Goal: Information Seeking & Learning: Learn about a topic

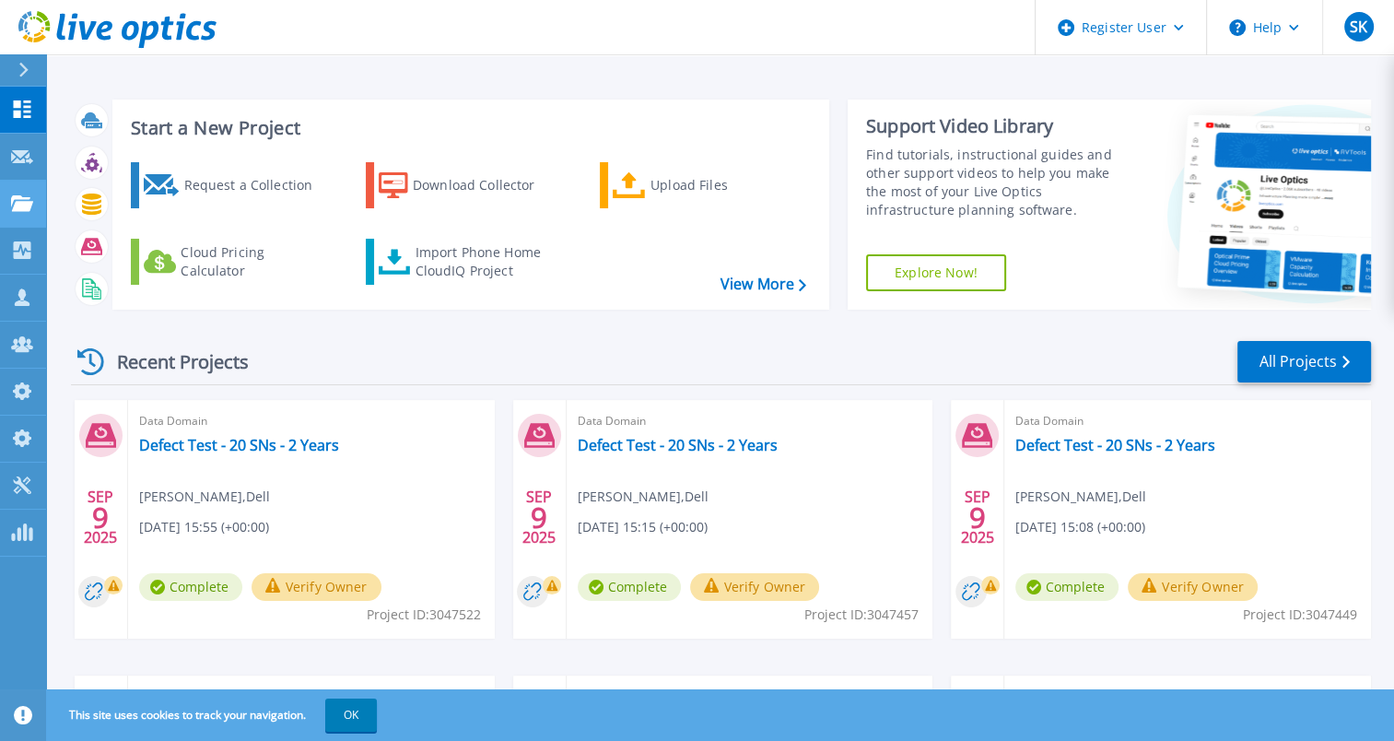
click at [26, 206] on icon at bounding box center [22, 203] width 22 height 16
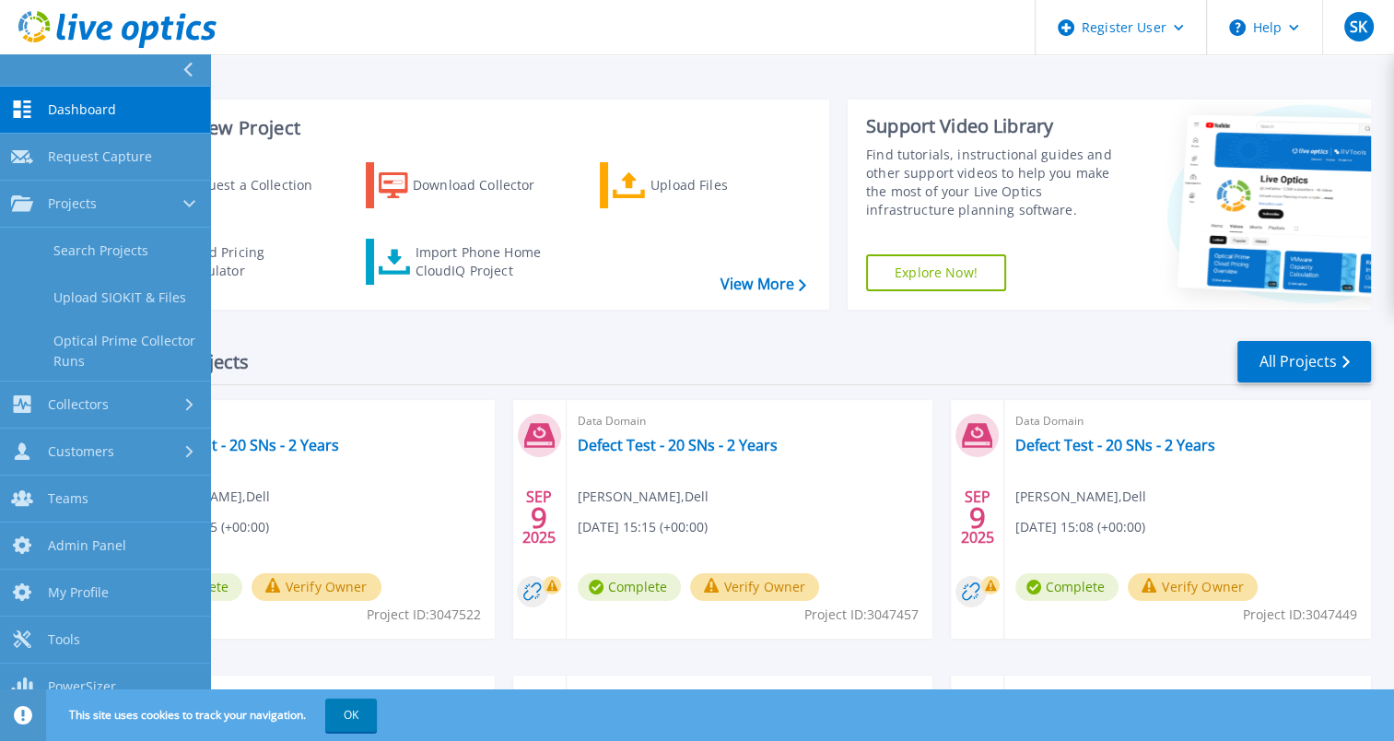
click at [87, 245] on link "Search Projects" at bounding box center [105, 251] width 210 height 47
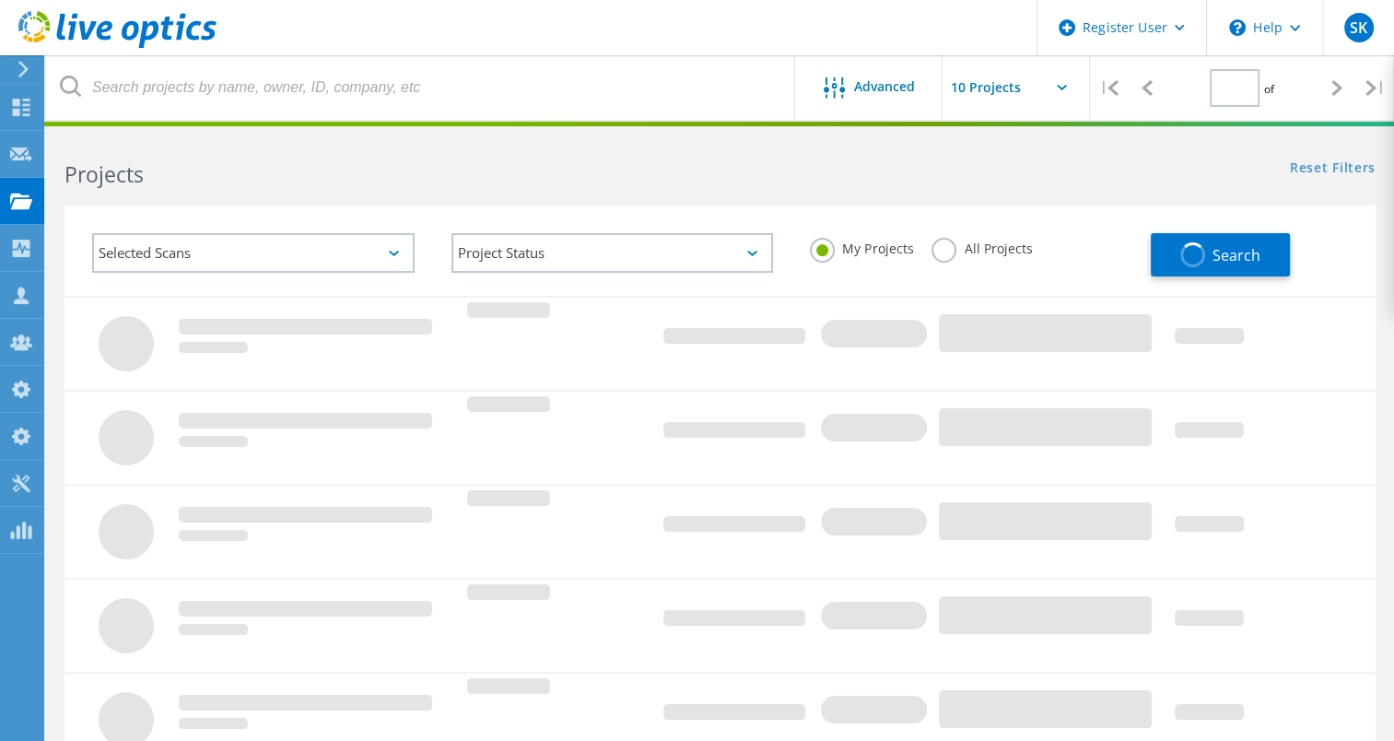
type input "1"
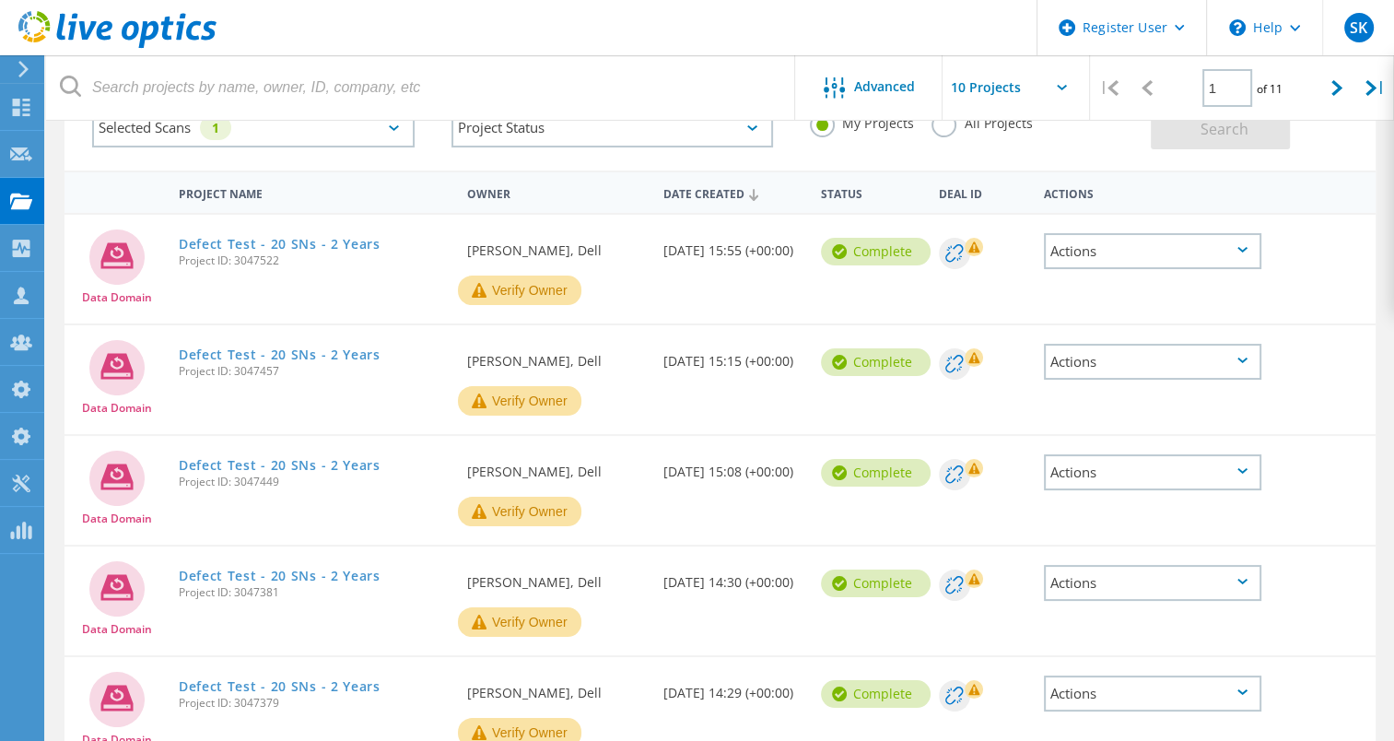
scroll to position [126, 0]
click at [327, 240] on link "Defect Test - 20 SNs - 2 Years" at bounding box center [280, 243] width 202 height 13
click at [308, 360] on link "Defect Test - 20 SNs - 2 Years" at bounding box center [280, 353] width 202 height 13
click at [289, 464] on link "Defect Test - 20 SNs - 2 Years" at bounding box center [280, 464] width 202 height 13
click at [302, 582] on link "Defect Test - 20 SNs - 2 Years" at bounding box center [280, 575] width 202 height 13
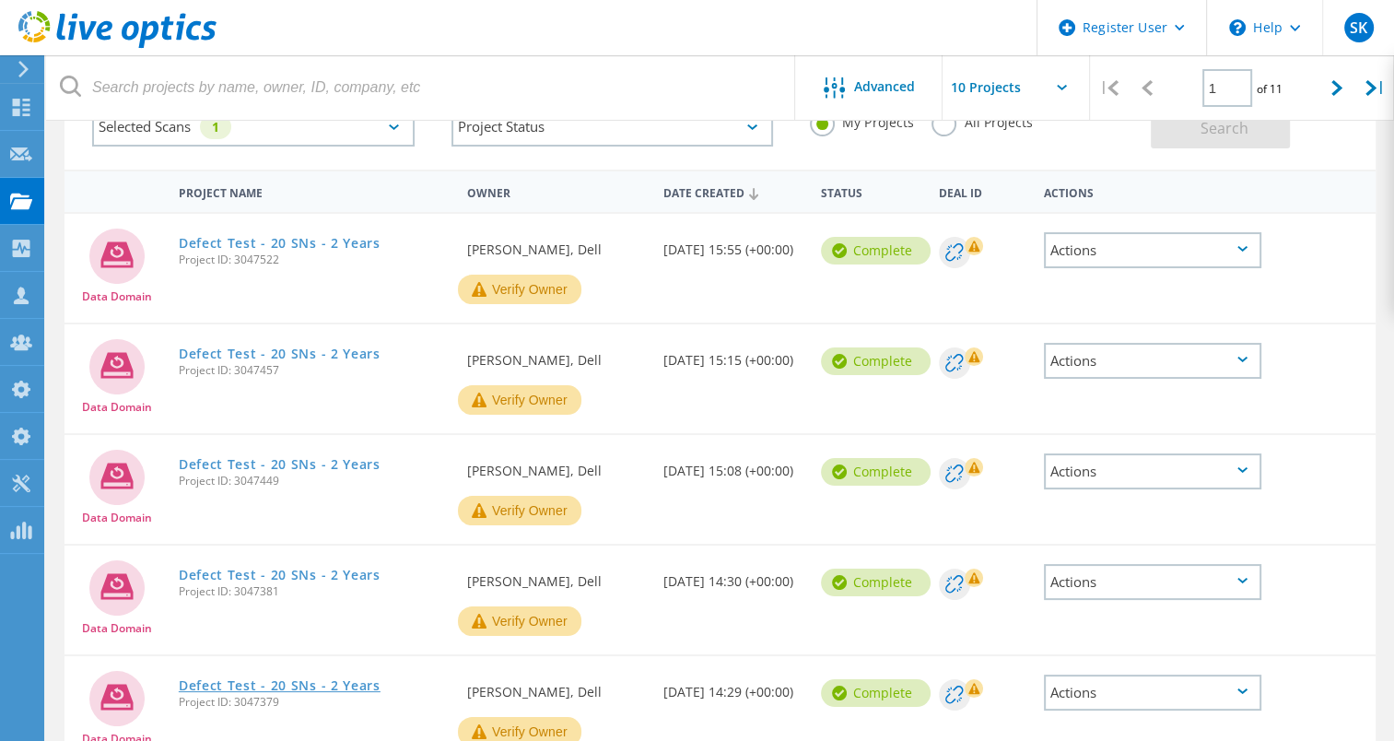
click at [301, 692] on link "Defect Test - 20 SNs - 2 Years" at bounding box center [280, 685] width 202 height 13
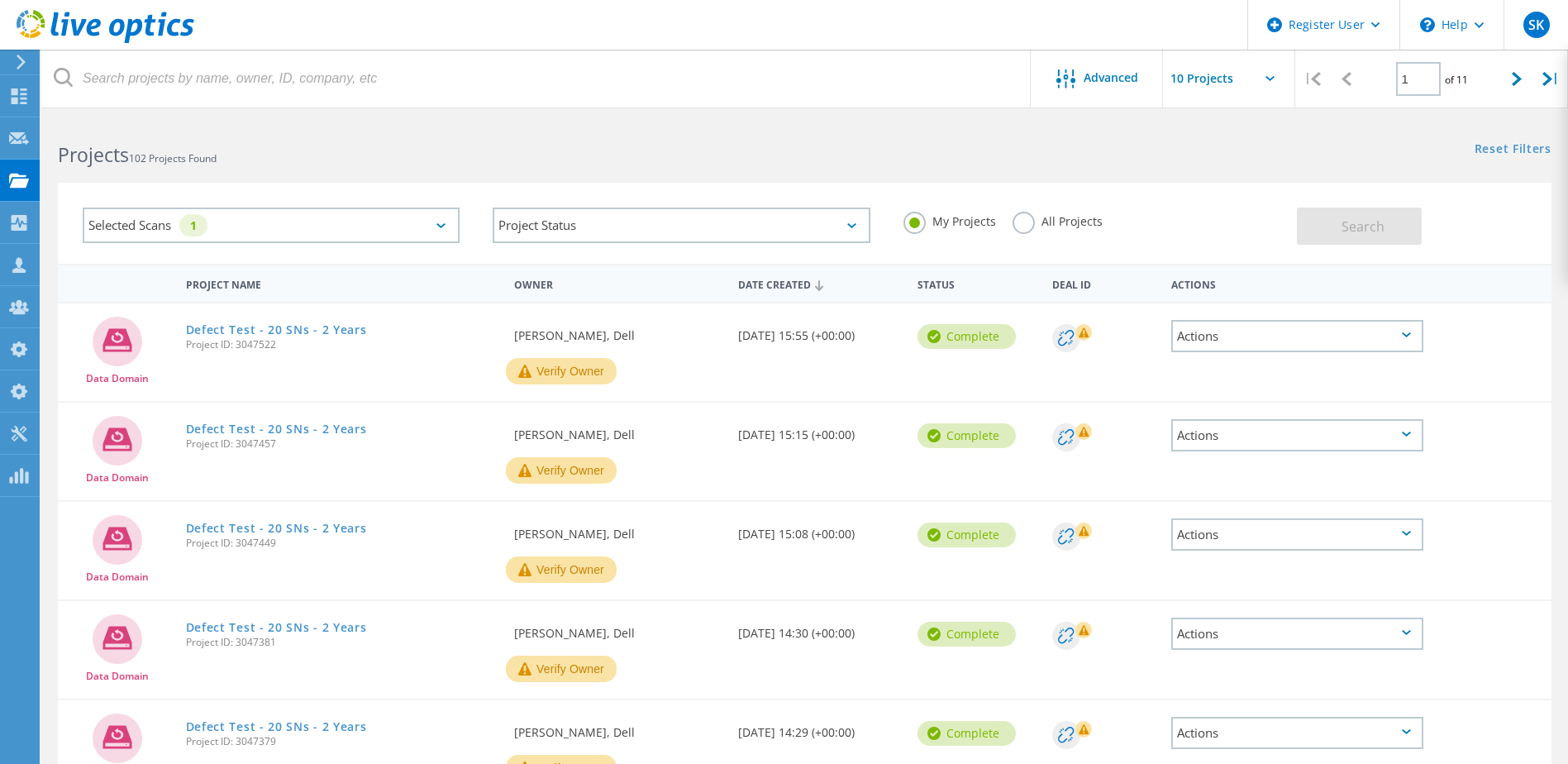
scroll to position [0, 0]
click at [337, 237] on div "Selected Scans 1" at bounding box center [271, 227] width 377 height 36
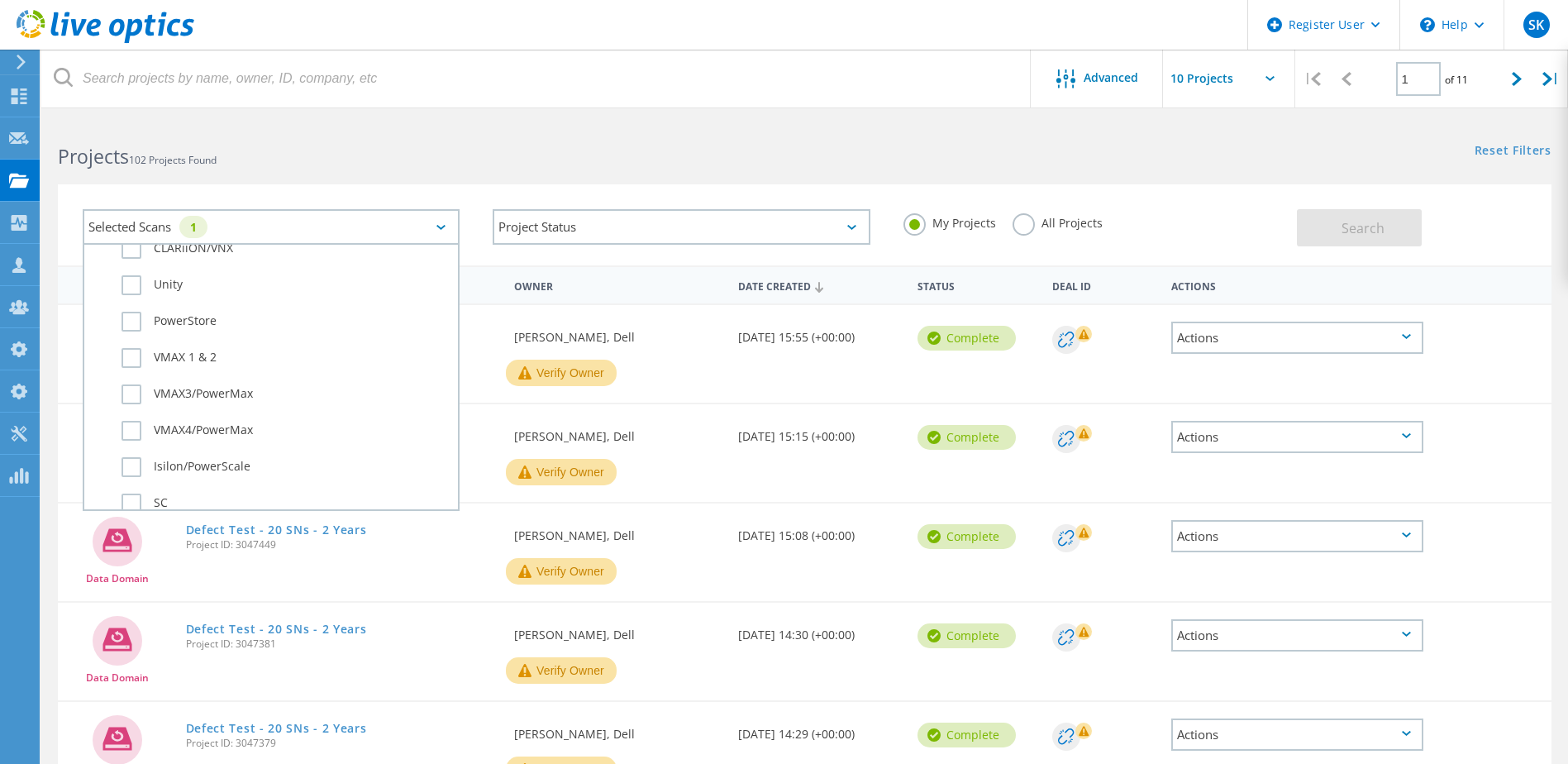
scroll to position [496, 0]
click at [431, 135] on div "Projects 102 Projects Found" at bounding box center [422, 142] width 763 height 44
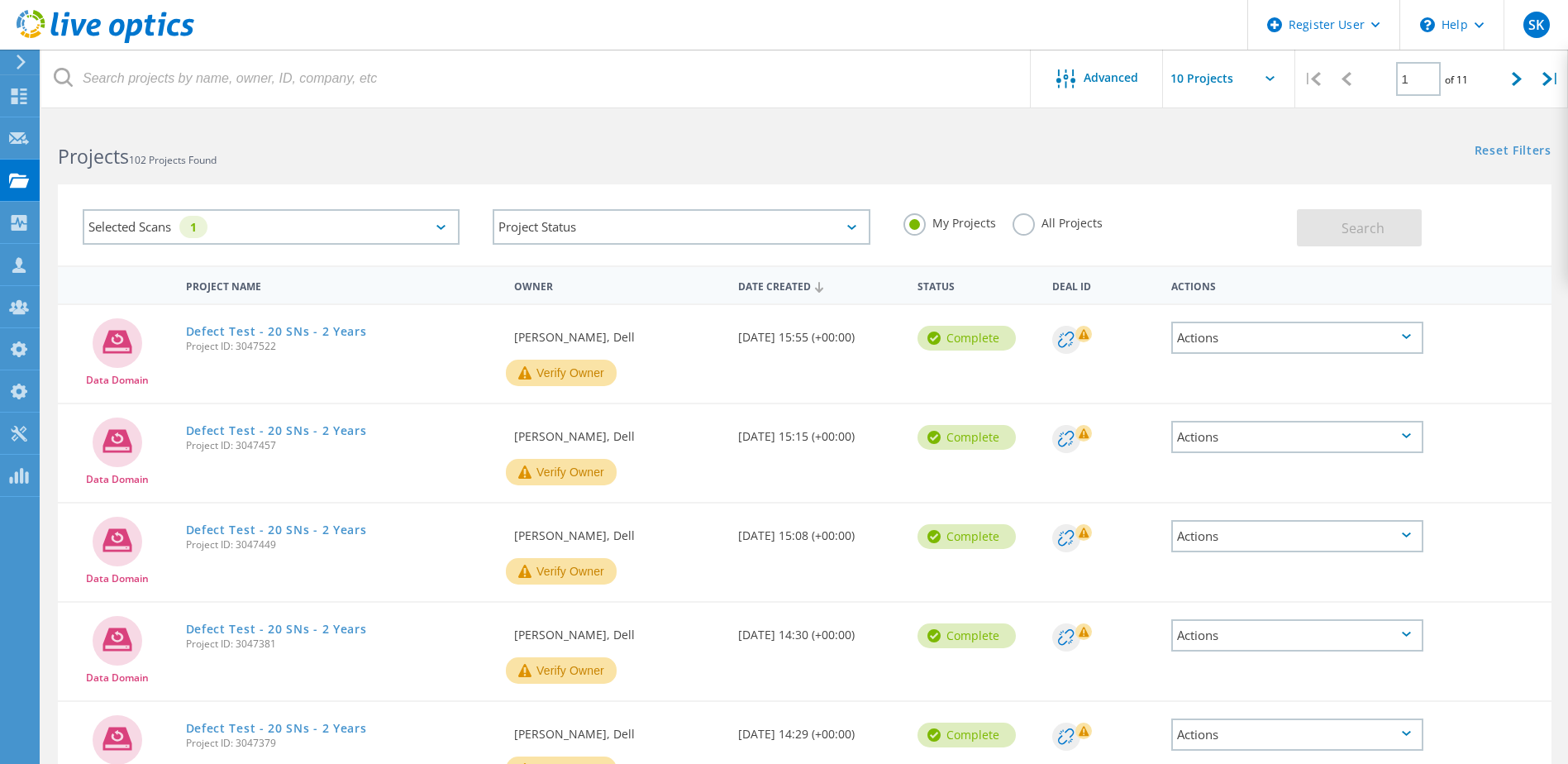
click at [363, 226] on div "Selected Scans 1" at bounding box center [271, 227] width 377 height 36
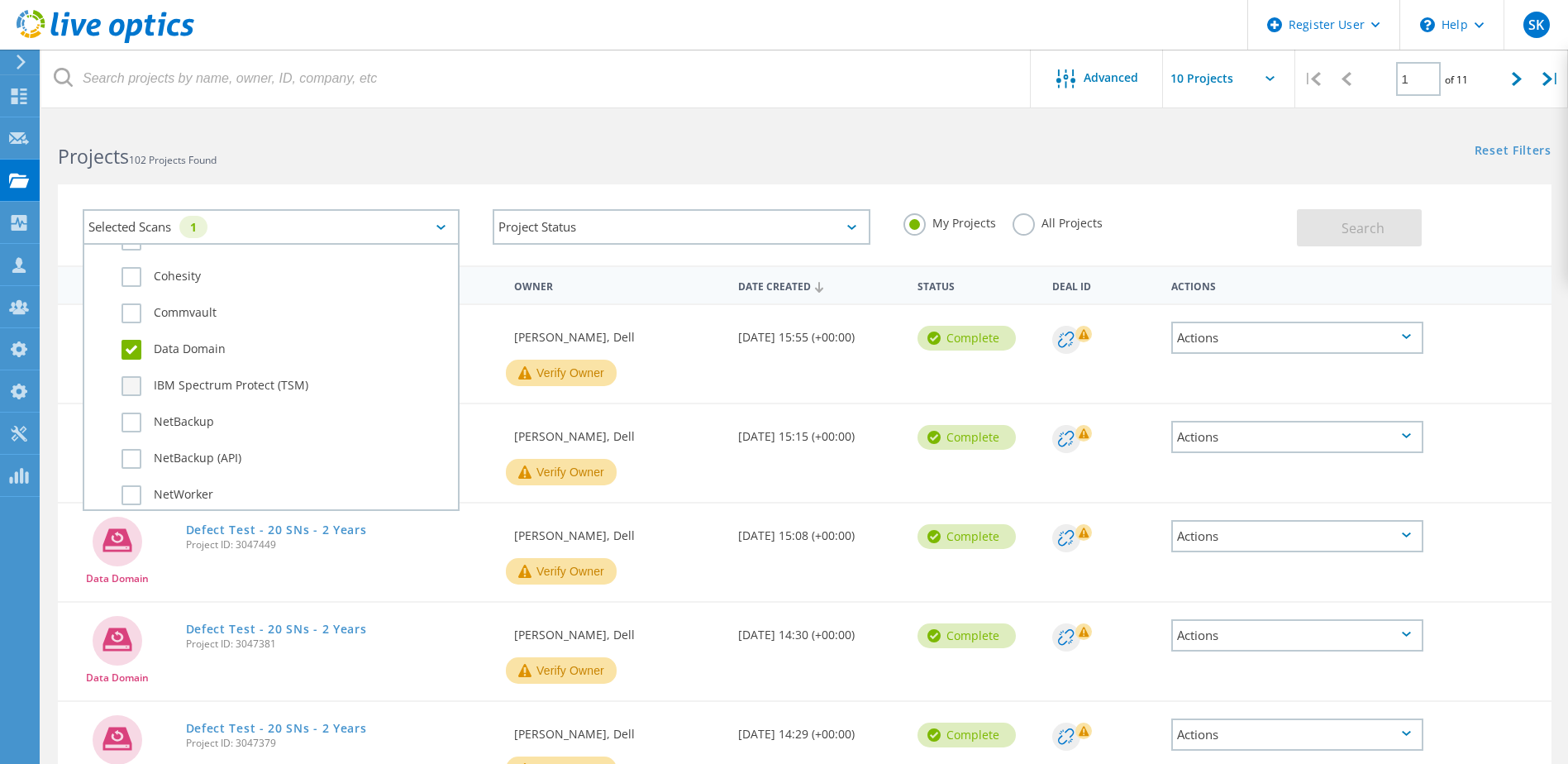
scroll to position [992, 0]
click at [177, 324] on label "Data Domain" at bounding box center [285, 323] width 328 height 20
click at [0, 0] on input "Data Domain" at bounding box center [0, 0] width 0 height 0
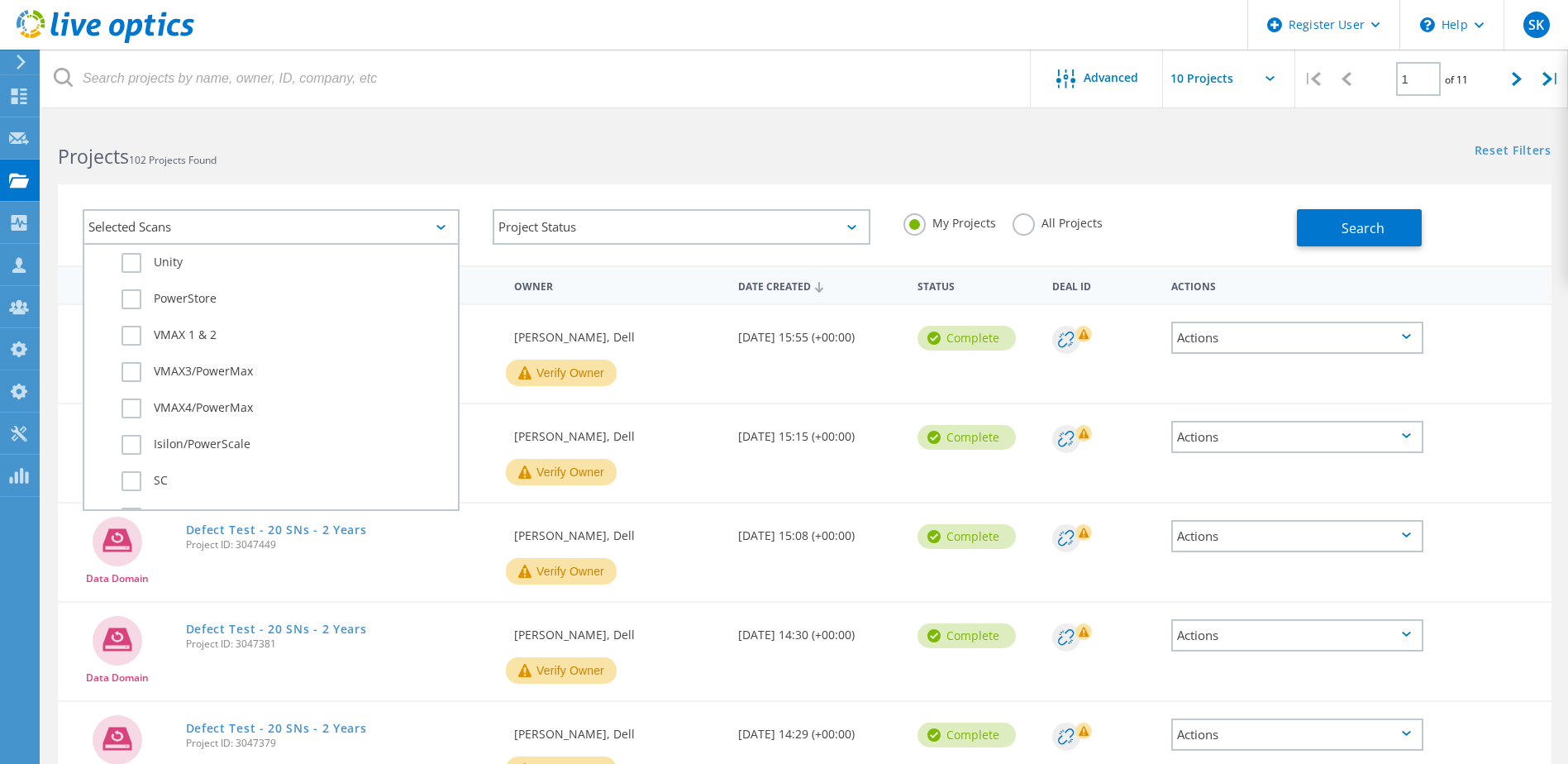
scroll to position [413, 0]
click at [188, 326] on label "PowerStore" at bounding box center [285, 321] width 328 height 20
click at [0, 0] on input "PowerStore" at bounding box center [0, 0] width 0 height 0
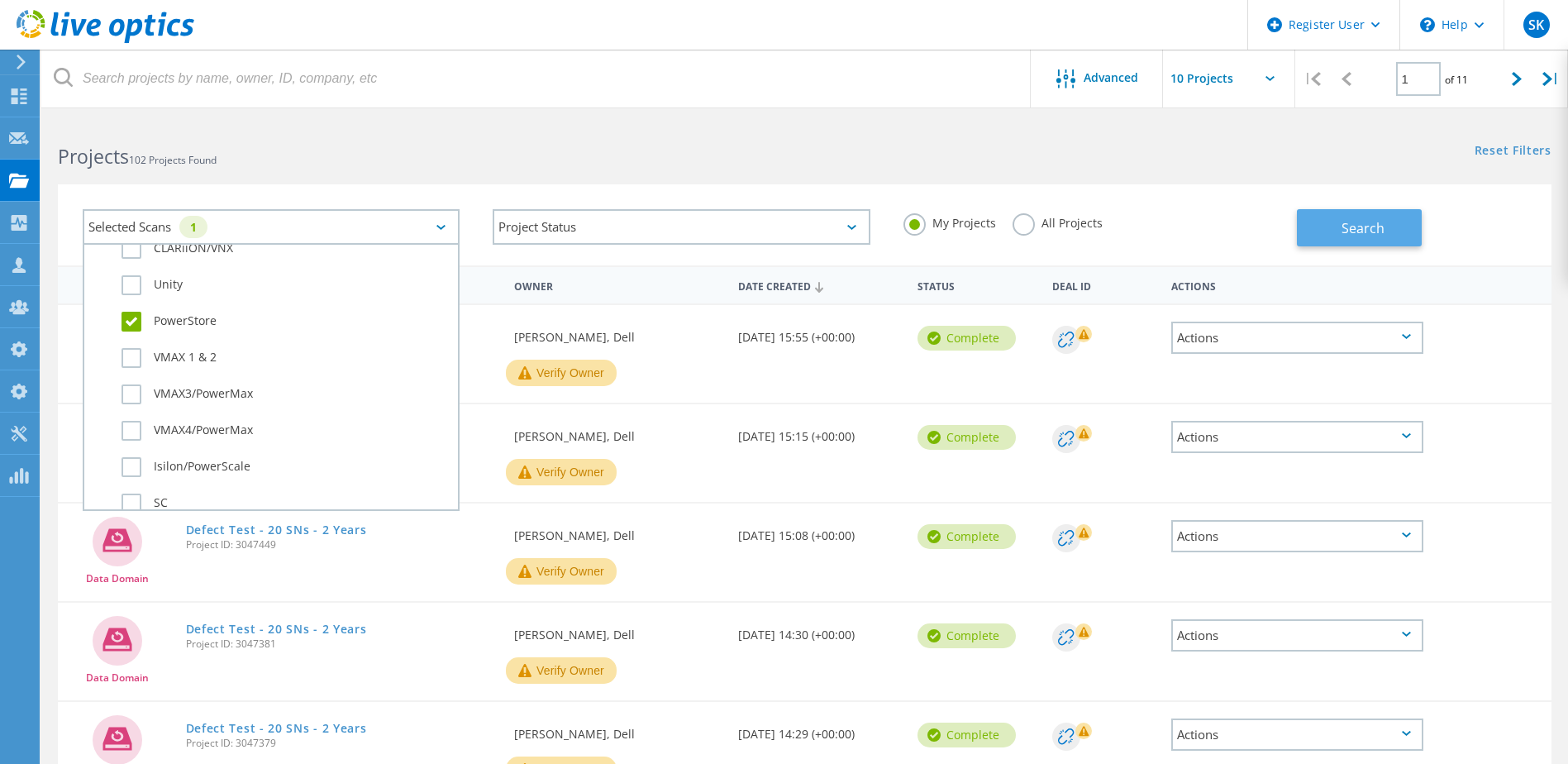
click at [1262, 227] on span "Search" at bounding box center [1363, 228] width 43 height 18
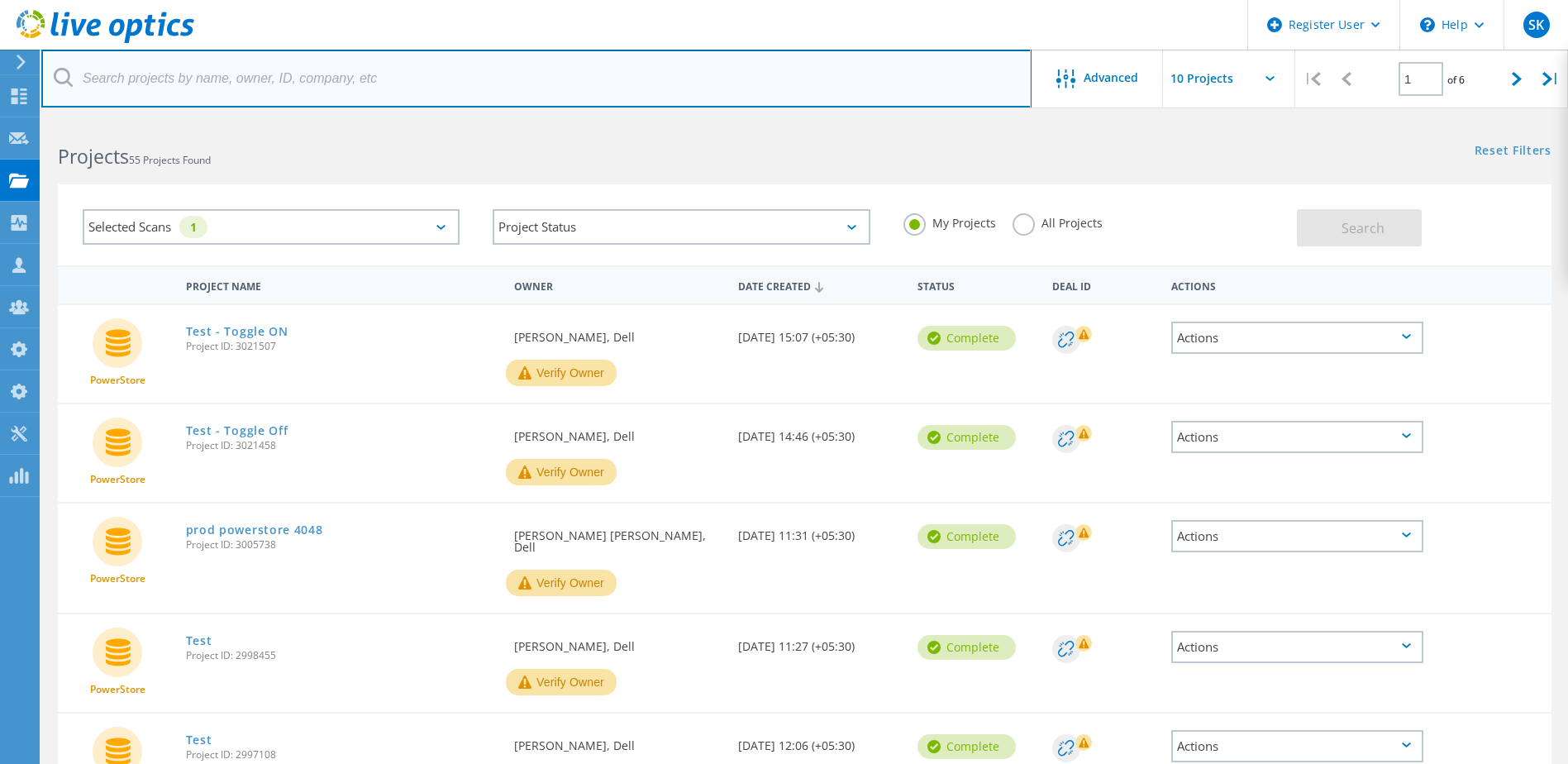
click at [312, 81] on input "text" at bounding box center [536, 78] width 990 height 58
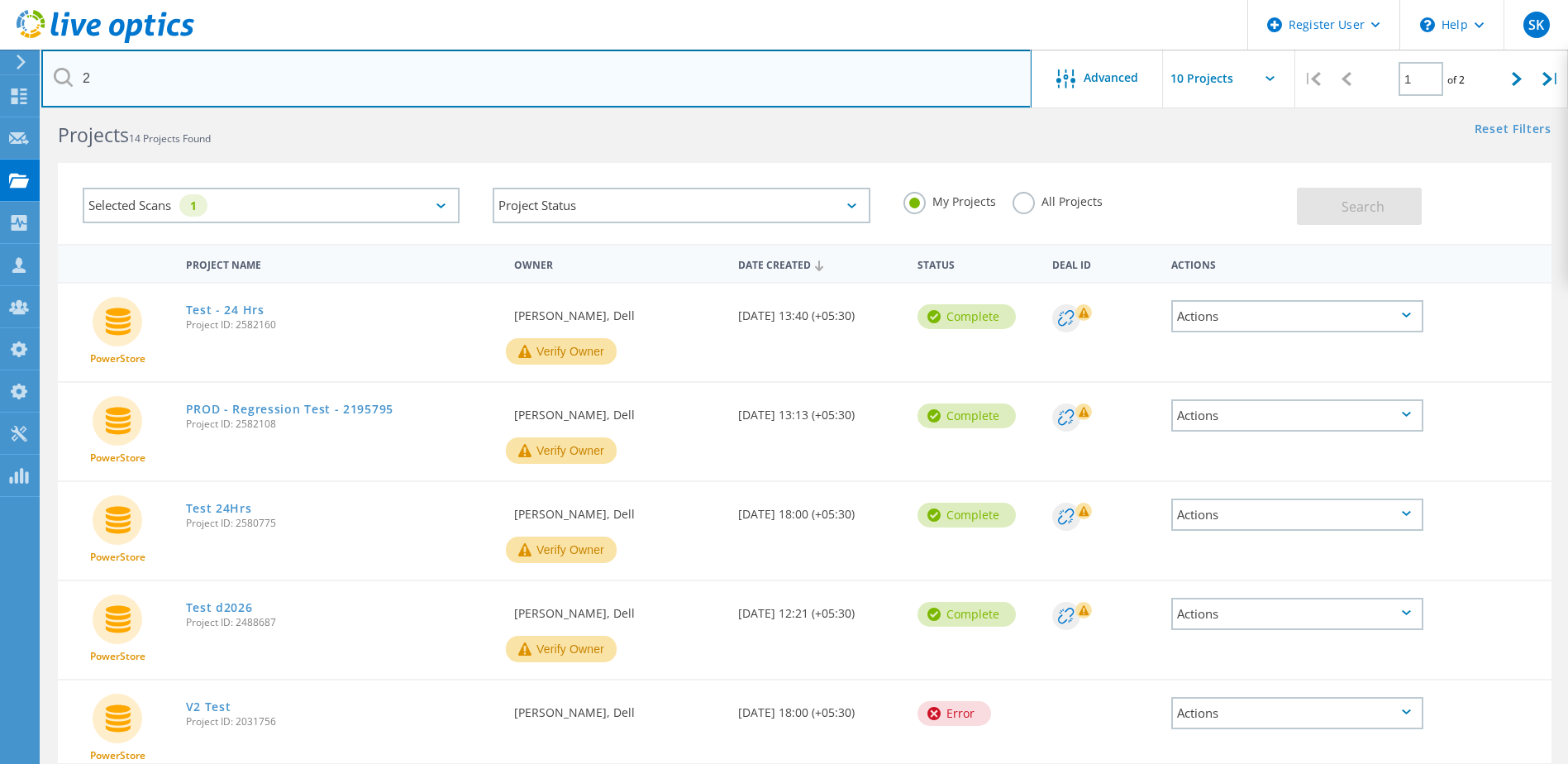
scroll to position [0, 0]
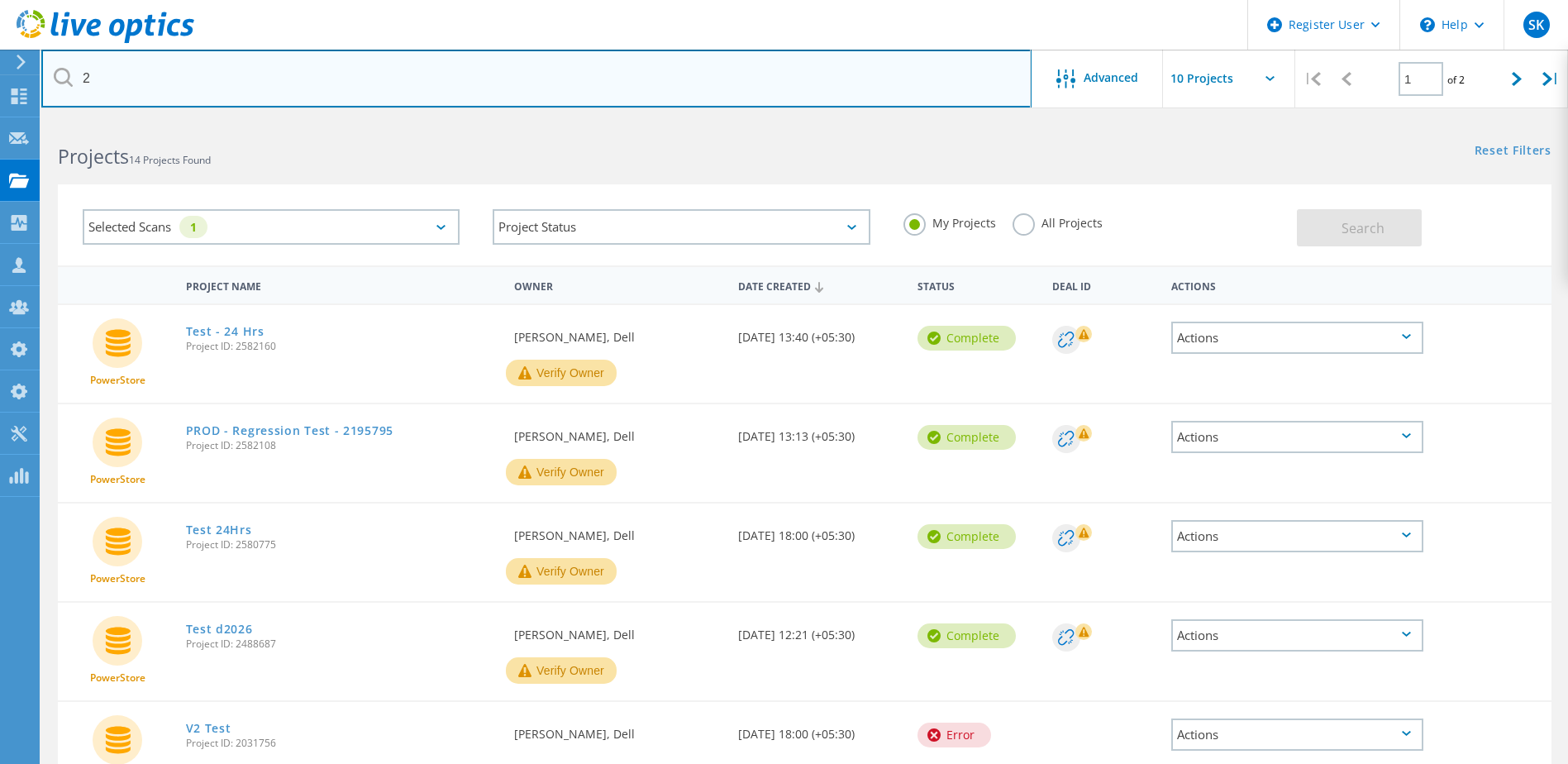
drag, startPoint x: 110, startPoint y: 83, endPoint x: 68, endPoint y: 68, distance: 44.6
click at [68, 68] on div "2" at bounding box center [536, 78] width 989 height 58
type input "Appliance"
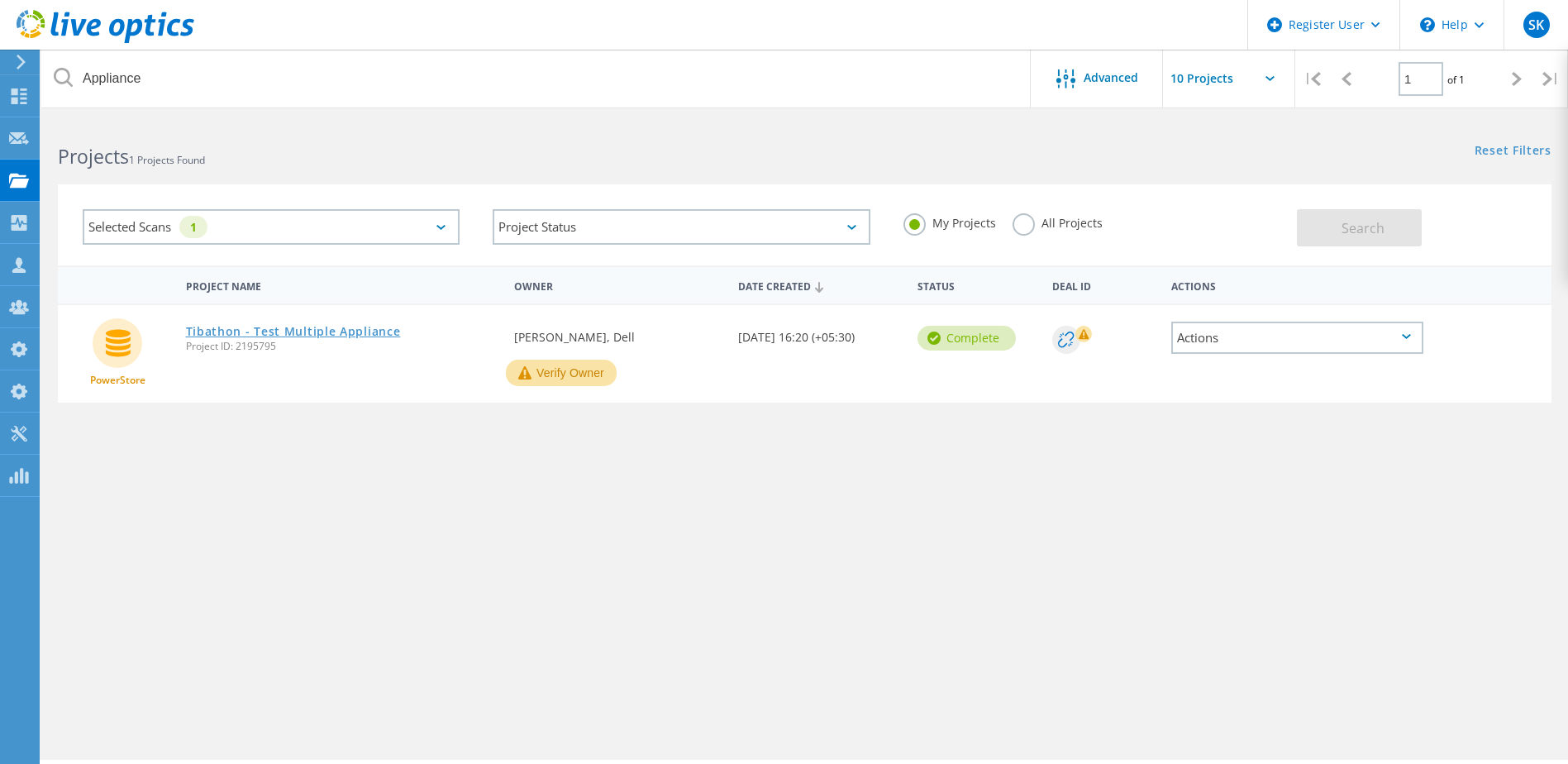
click at [361, 335] on link "Tibathon - Test Multiple Appliance" at bounding box center [293, 331] width 215 height 12
click at [328, 226] on div "Selected Scans 1" at bounding box center [271, 227] width 377 height 36
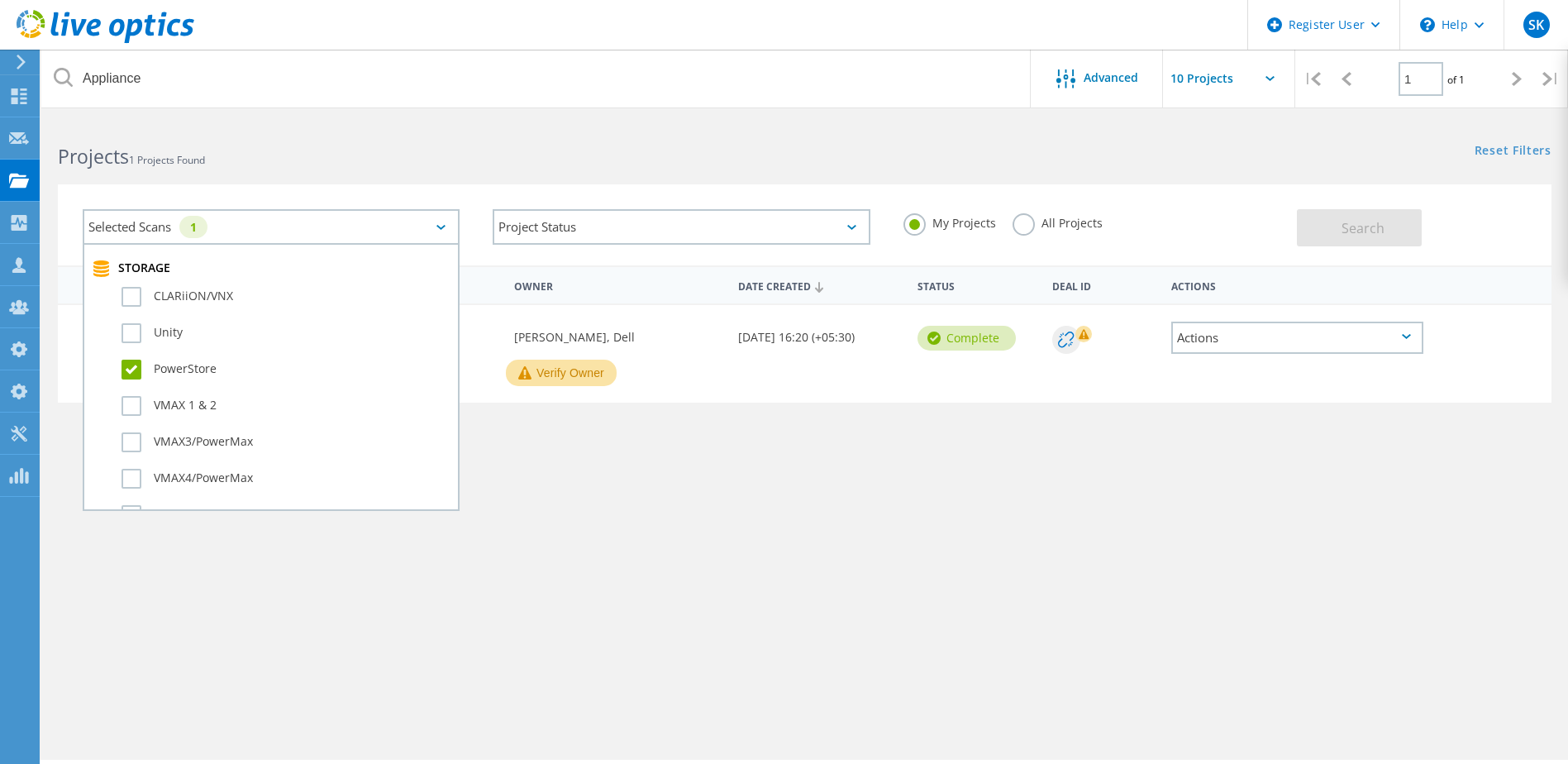
scroll to position [413, 0]
click at [1016, 228] on label "All Projects" at bounding box center [1058, 221] width 90 height 16
click at [0, 0] on input "All Projects" at bounding box center [0, 0] width 0 height 0
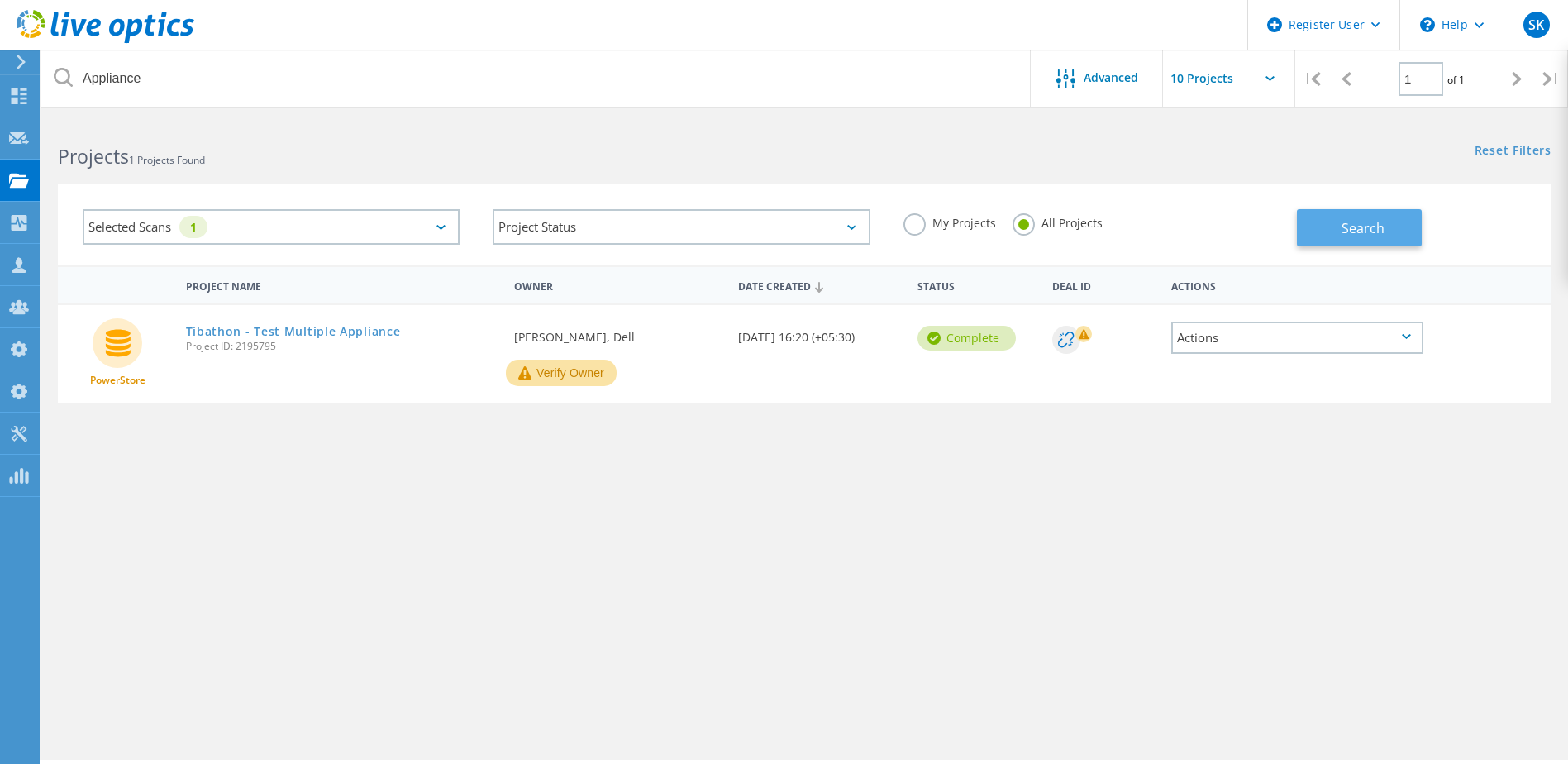
click at [1262, 235] on button "Search" at bounding box center [1359, 227] width 125 height 37
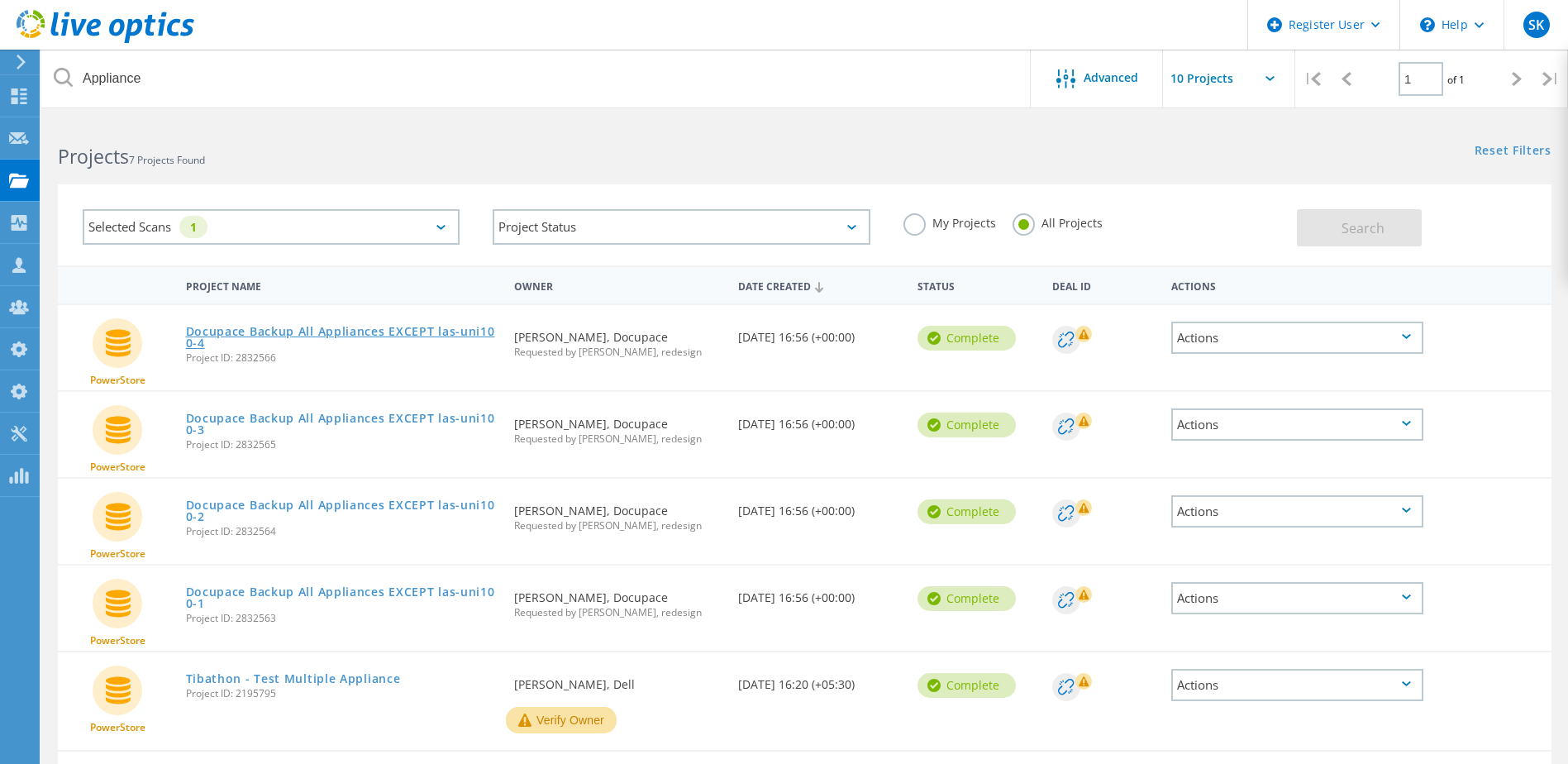
click at [388, 326] on link "Docupace Backup All Appliances EXCEPT las-uni100-4" at bounding box center [342, 337] width 312 height 23
click at [406, 416] on link "Docupace Backup All Appliances EXCEPT las-uni100-3" at bounding box center [342, 424] width 312 height 23
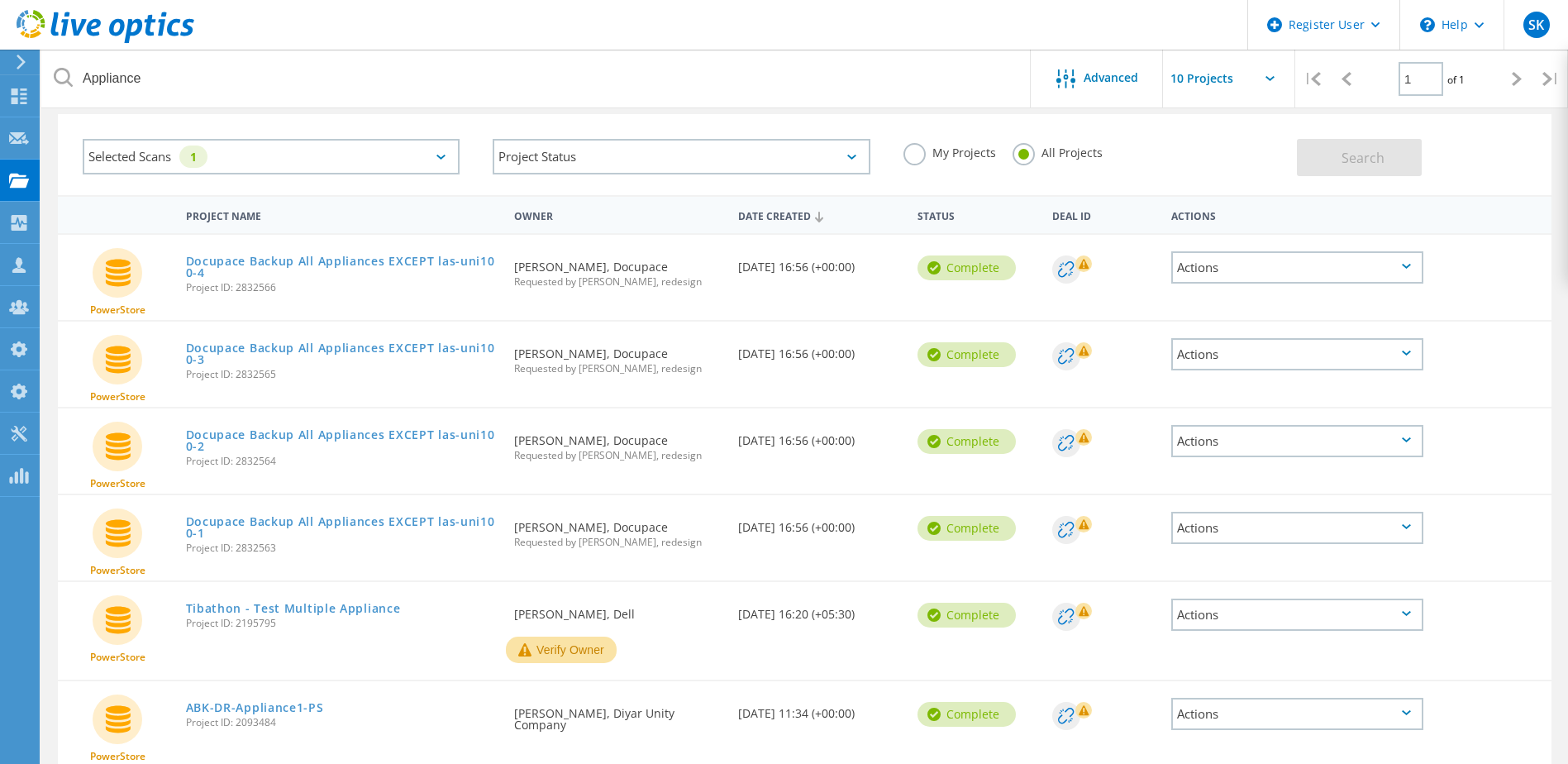
scroll to position [0, 0]
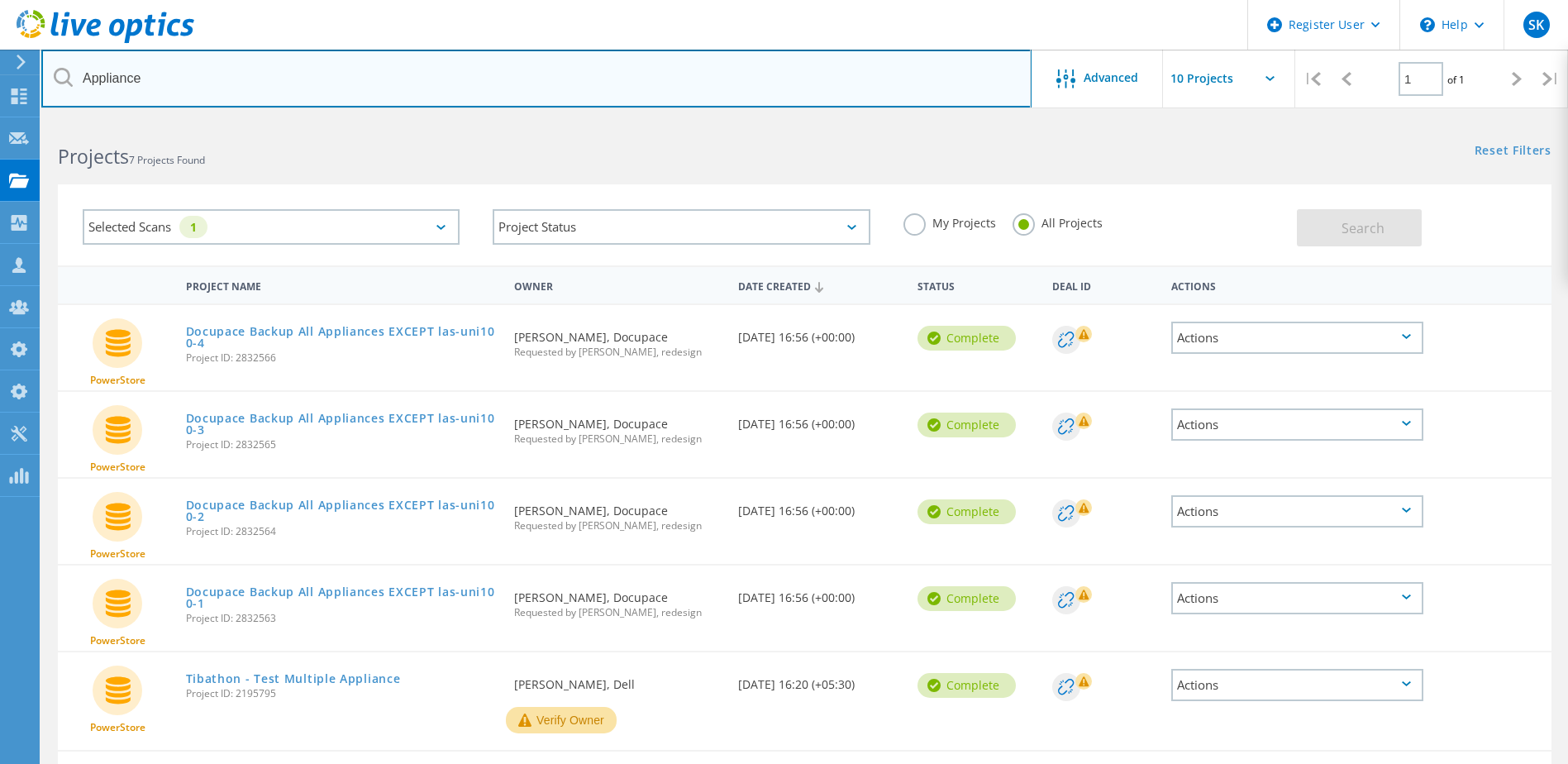
click at [112, 78] on input "Appliance" at bounding box center [536, 78] width 990 height 58
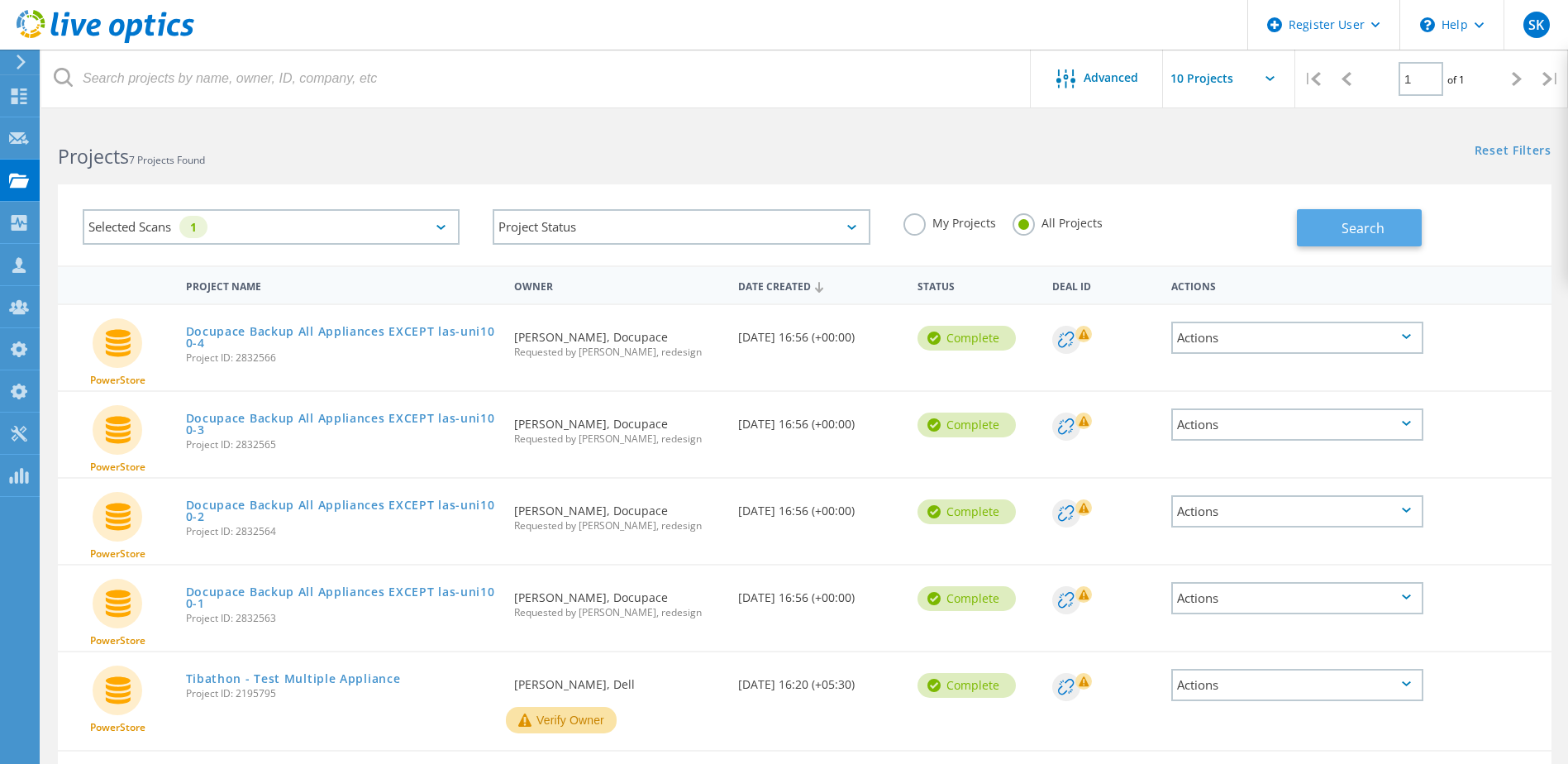
click at [1262, 226] on span "Search" at bounding box center [1363, 228] width 43 height 18
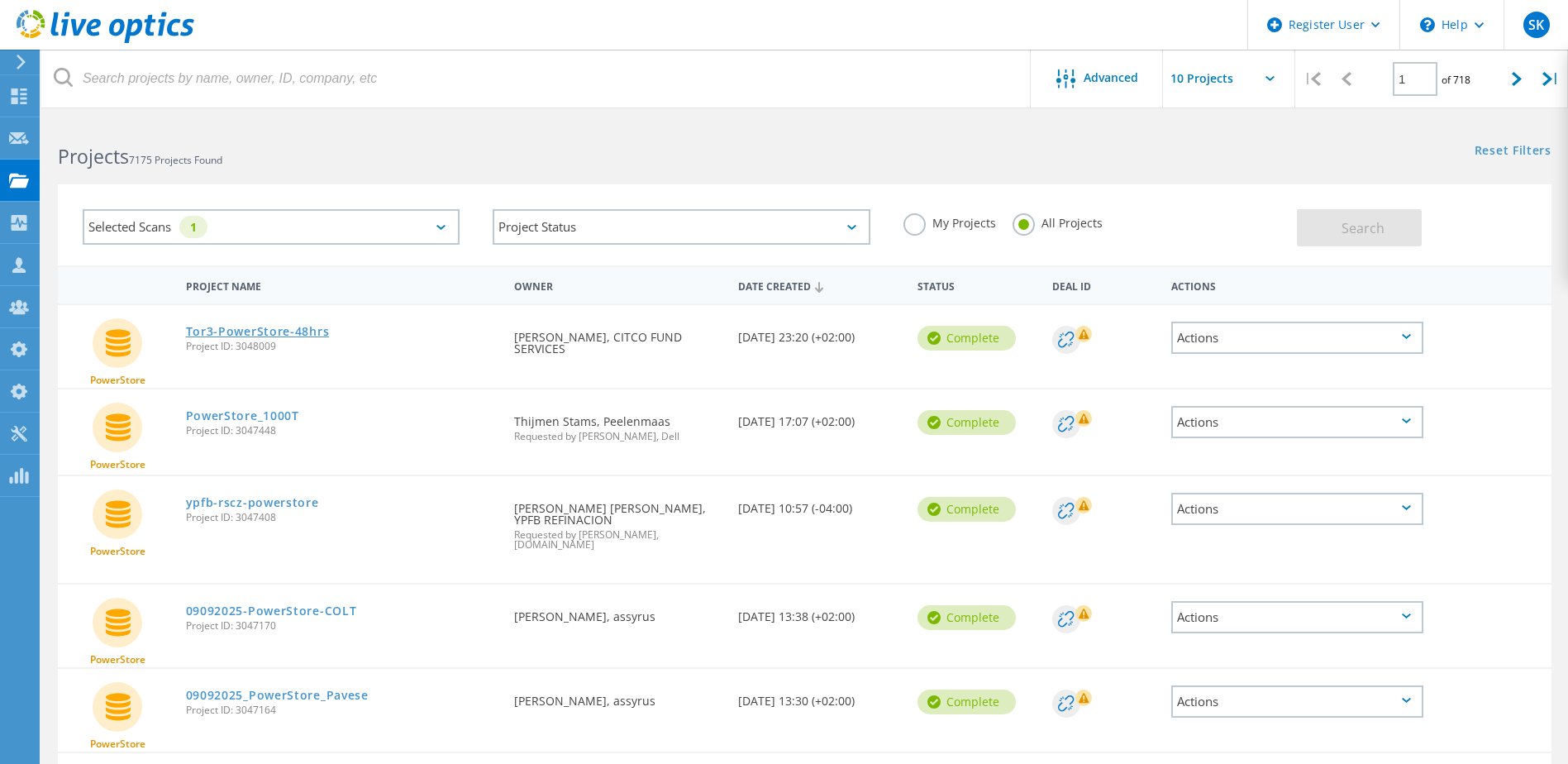
click at [296, 328] on link "Tor3-PowerStore-48hrs" at bounding box center [257, 331] width 144 height 12
click at [275, 418] on link "PowerStore_1000T" at bounding box center [242, 415] width 113 height 12
click at [306, 507] on link "ypfb-rscz-powerstore" at bounding box center [252, 502] width 133 height 12
click at [321, 605] on link "09092025-PowerStore-COLT" at bounding box center [271, 611] width 171 height 12
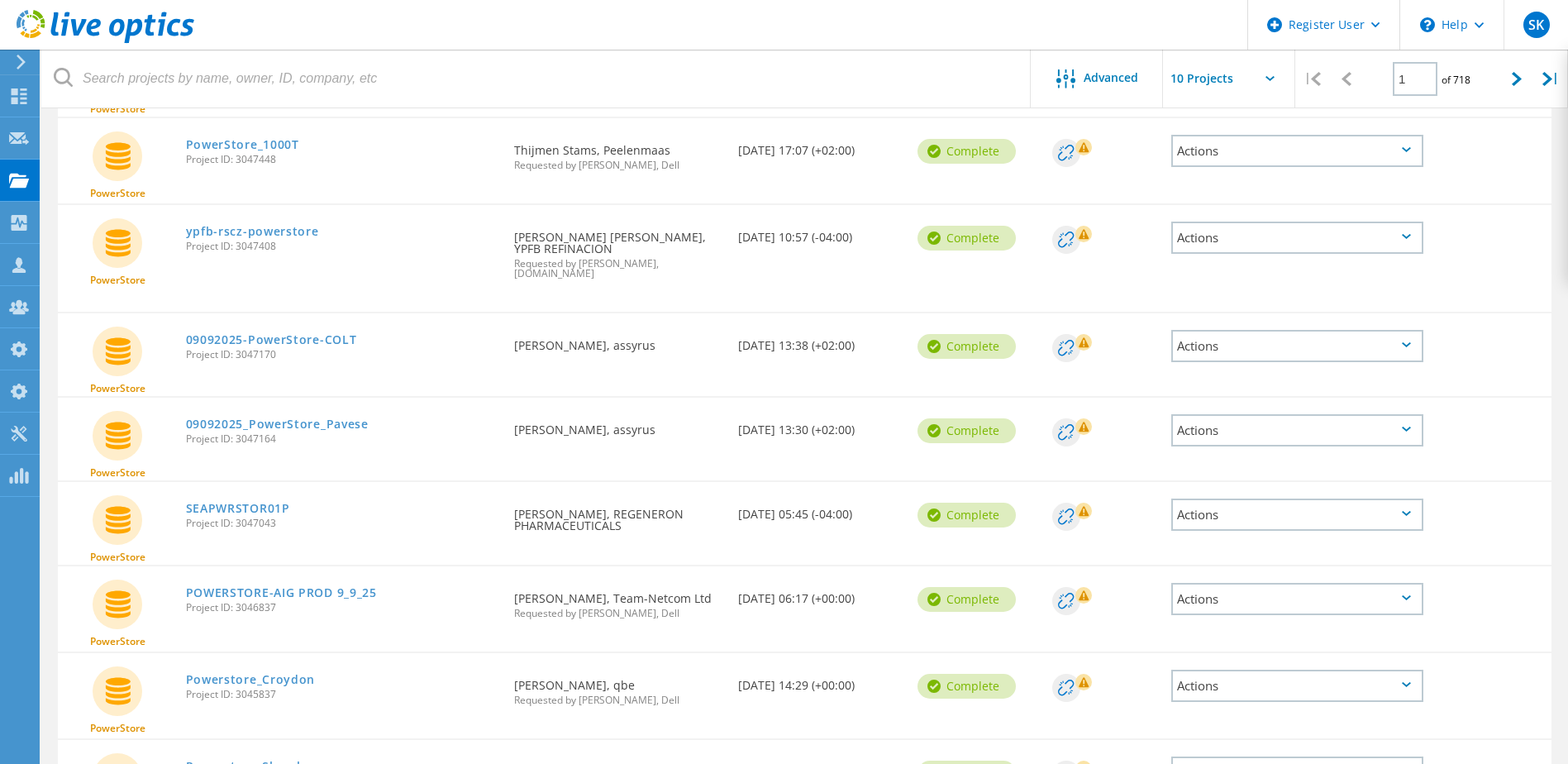
scroll to position [331, 0]
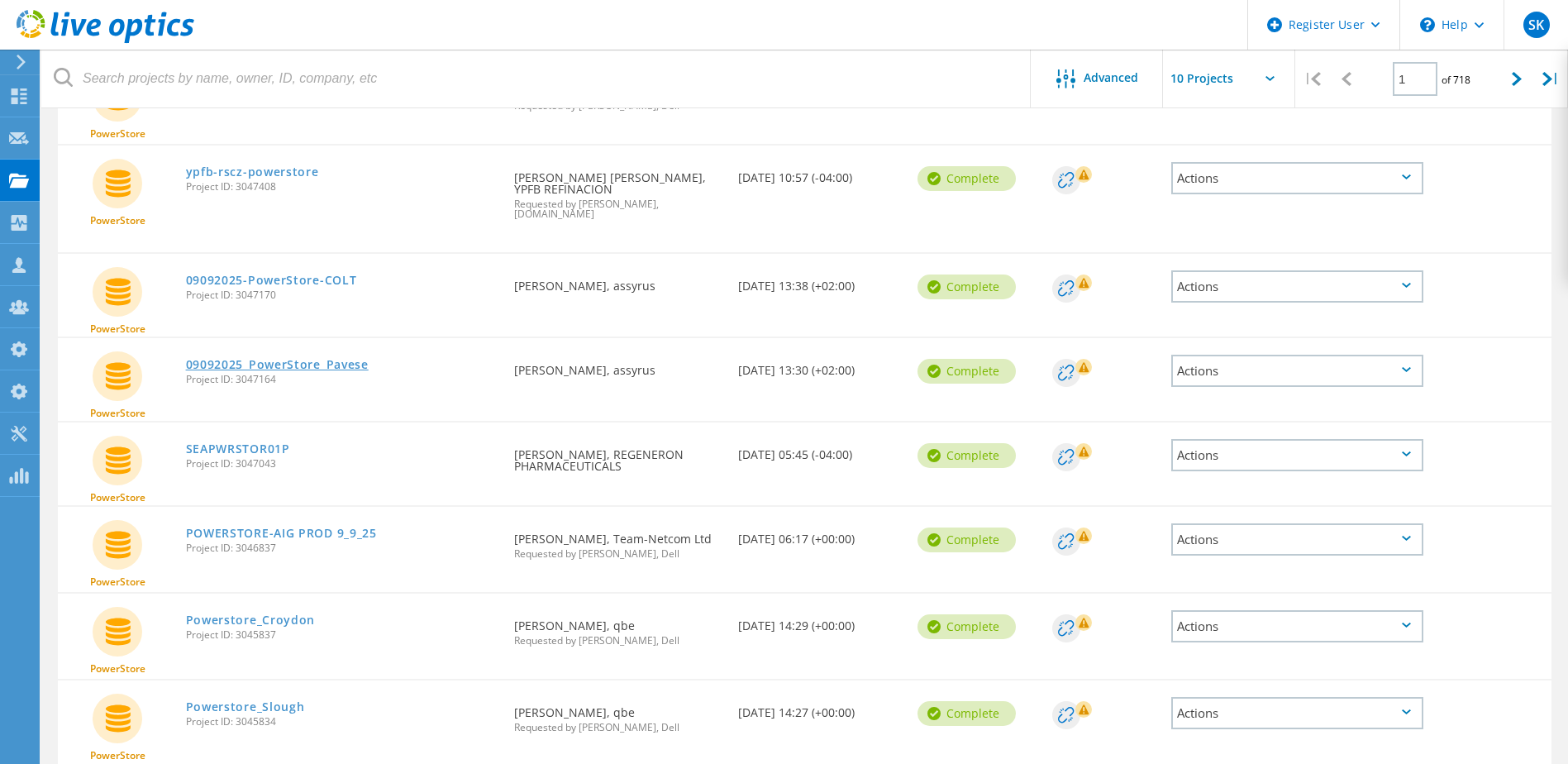
click at [332, 359] on link "09092025_PowerStore_Pavese" at bounding box center [277, 364] width 183 height 12
click at [269, 443] on link "SEAPWRSTOR01P" at bounding box center [238, 448] width 104 height 12
click at [335, 527] on link "POWERSTORE-AIG PROD 9_9_25" at bounding box center [281, 533] width 191 height 12
click at [266, 614] on link "Powerstore_Croydon" at bounding box center [250, 620] width 130 height 12
click at [268, 664] on link "Powerstore_Slough" at bounding box center [245, 707] width 119 height 12
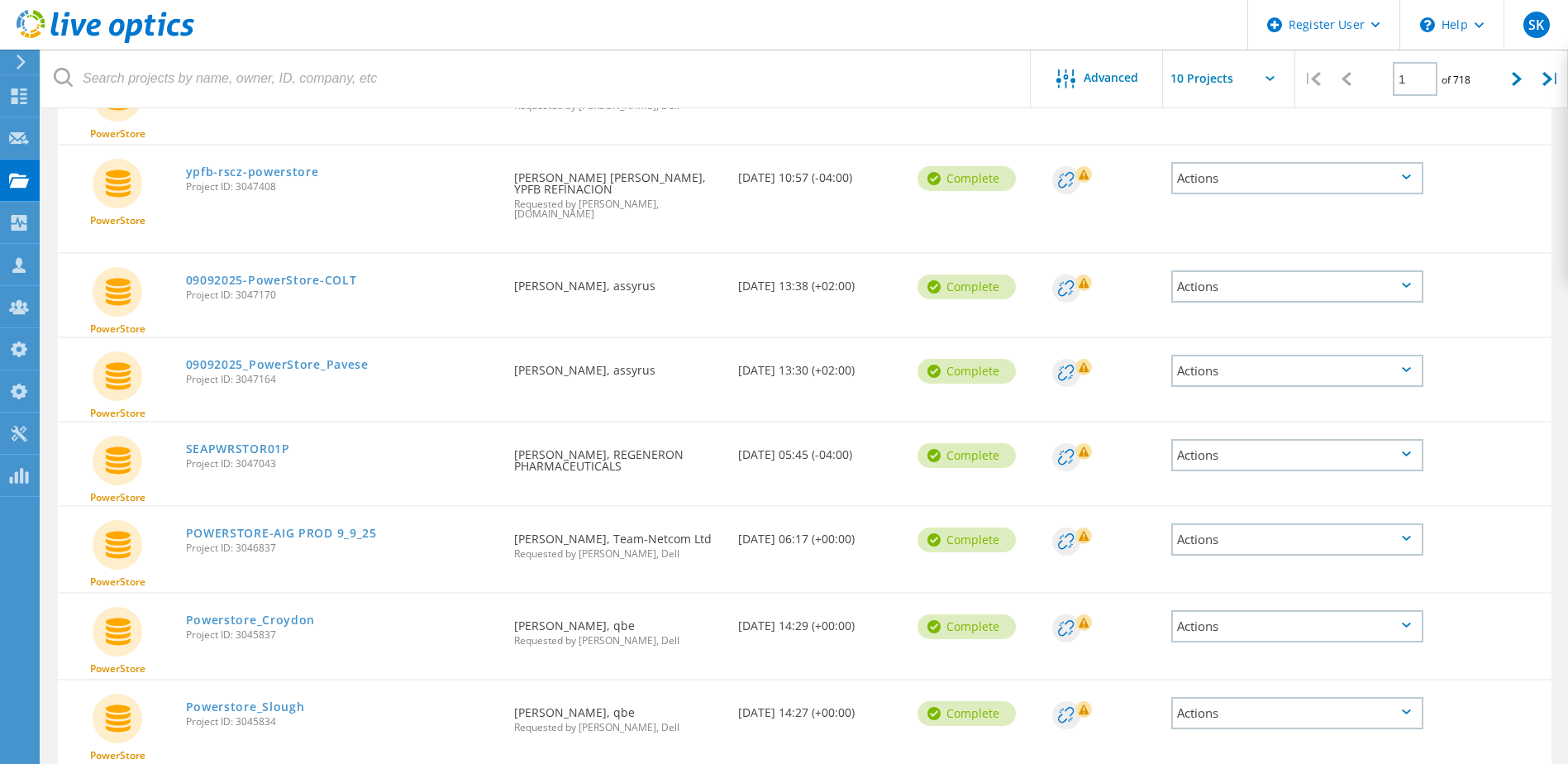
scroll to position [487, 0]
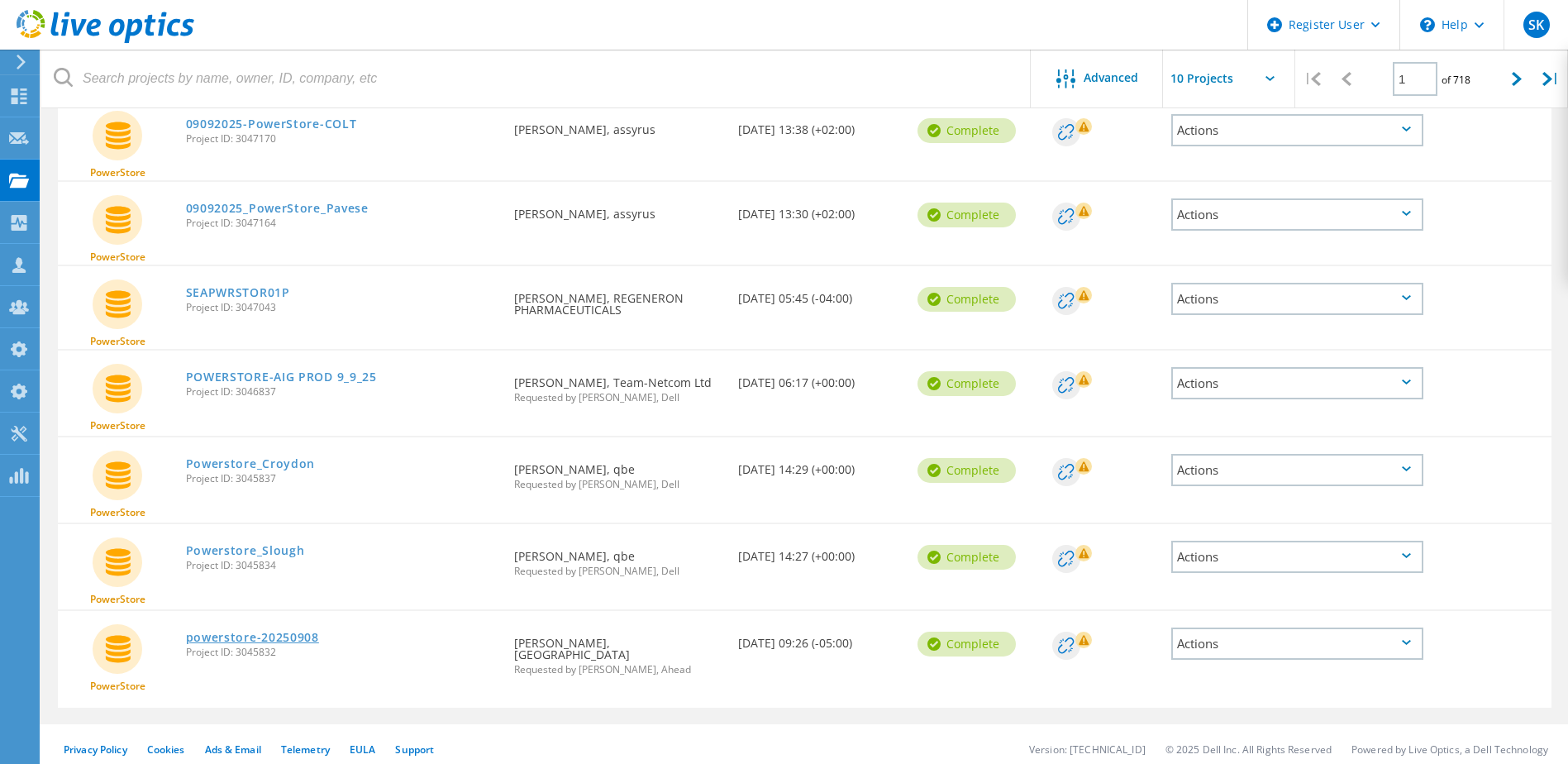
click at [295, 631] on link "powerstore-20250908" at bounding box center [252, 637] width 133 height 12
click at [1262, 78] on div at bounding box center [1518, 78] width 34 height 58
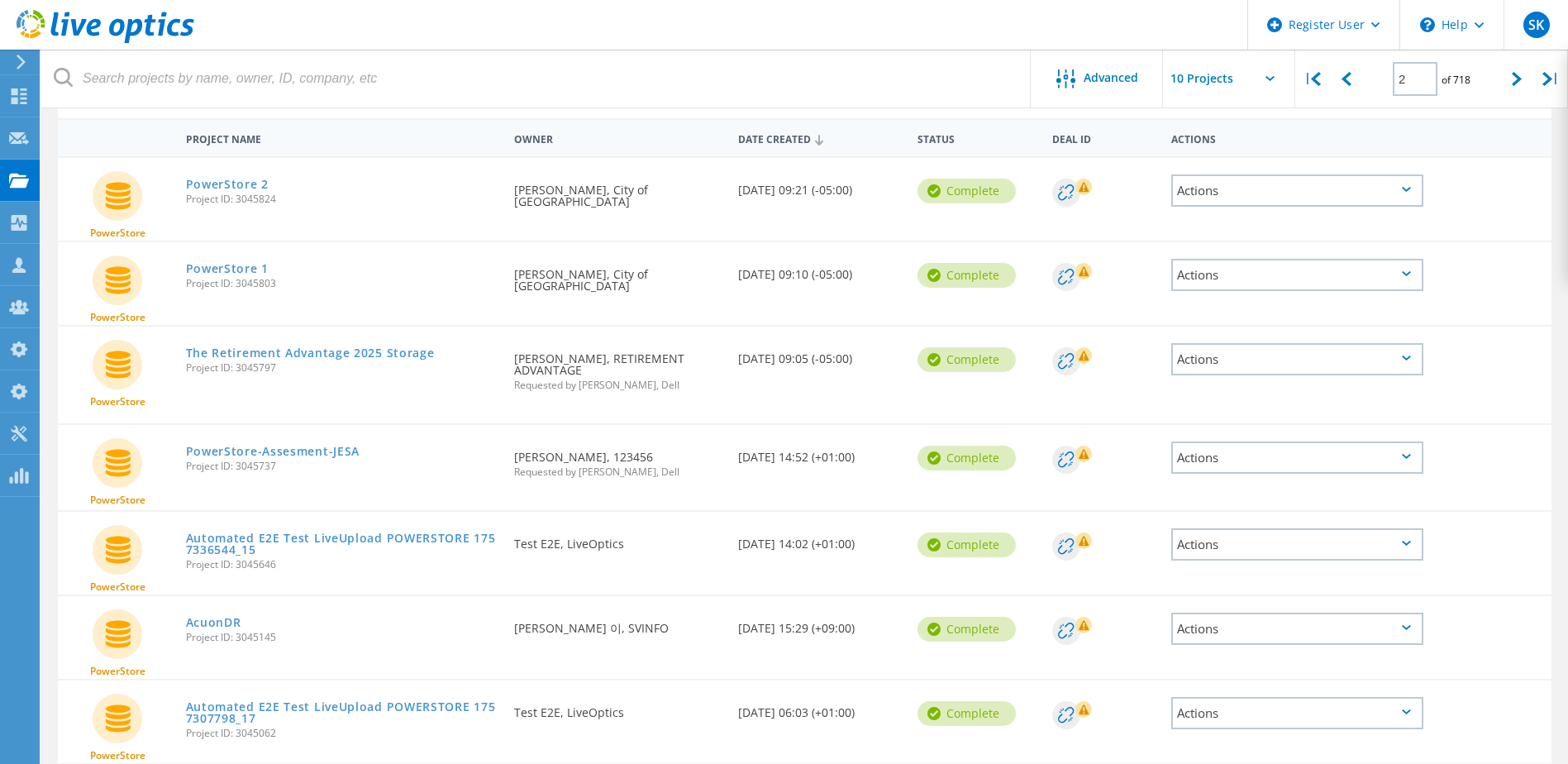
scroll to position [0, 0]
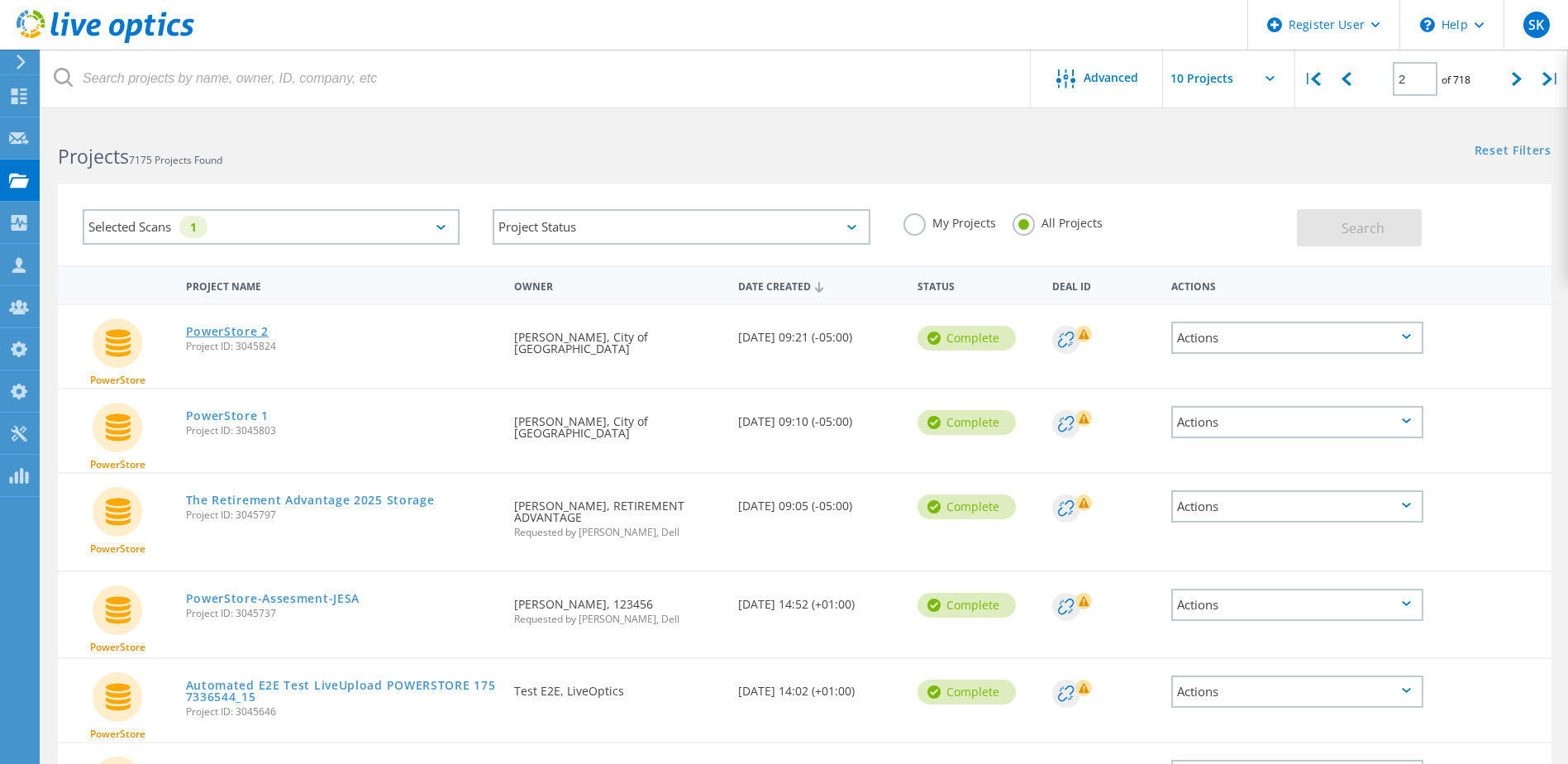
click at [245, 329] on link "PowerStore 2" at bounding box center [227, 331] width 83 height 12
click at [253, 414] on link "PowerStore 1" at bounding box center [227, 415] width 83 height 12
click at [332, 497] on link "The Retirement Advantage 2025 Storage" at bounding box center [309, 499] width 248 height 12
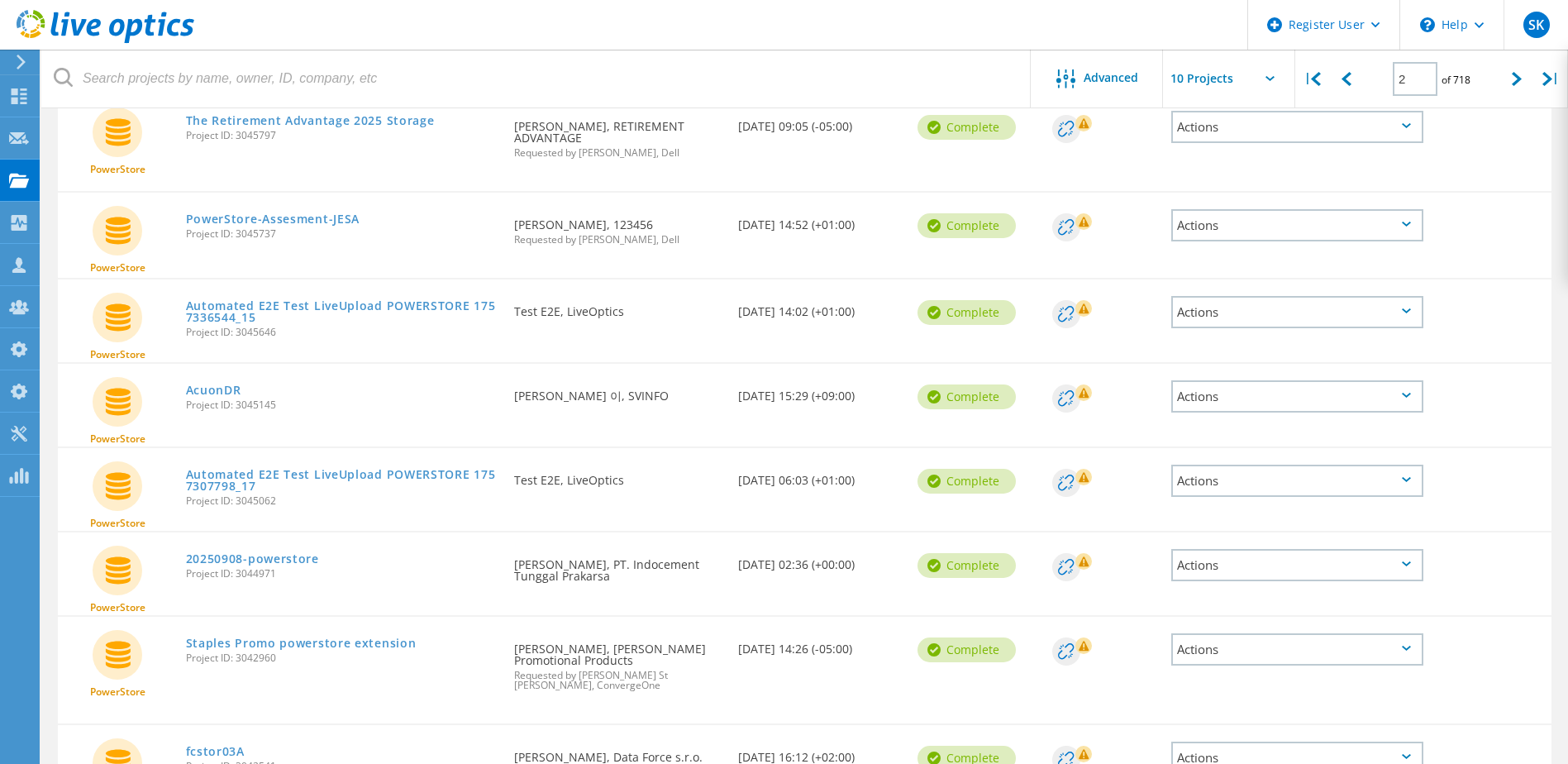
scroll to position [413, 0]
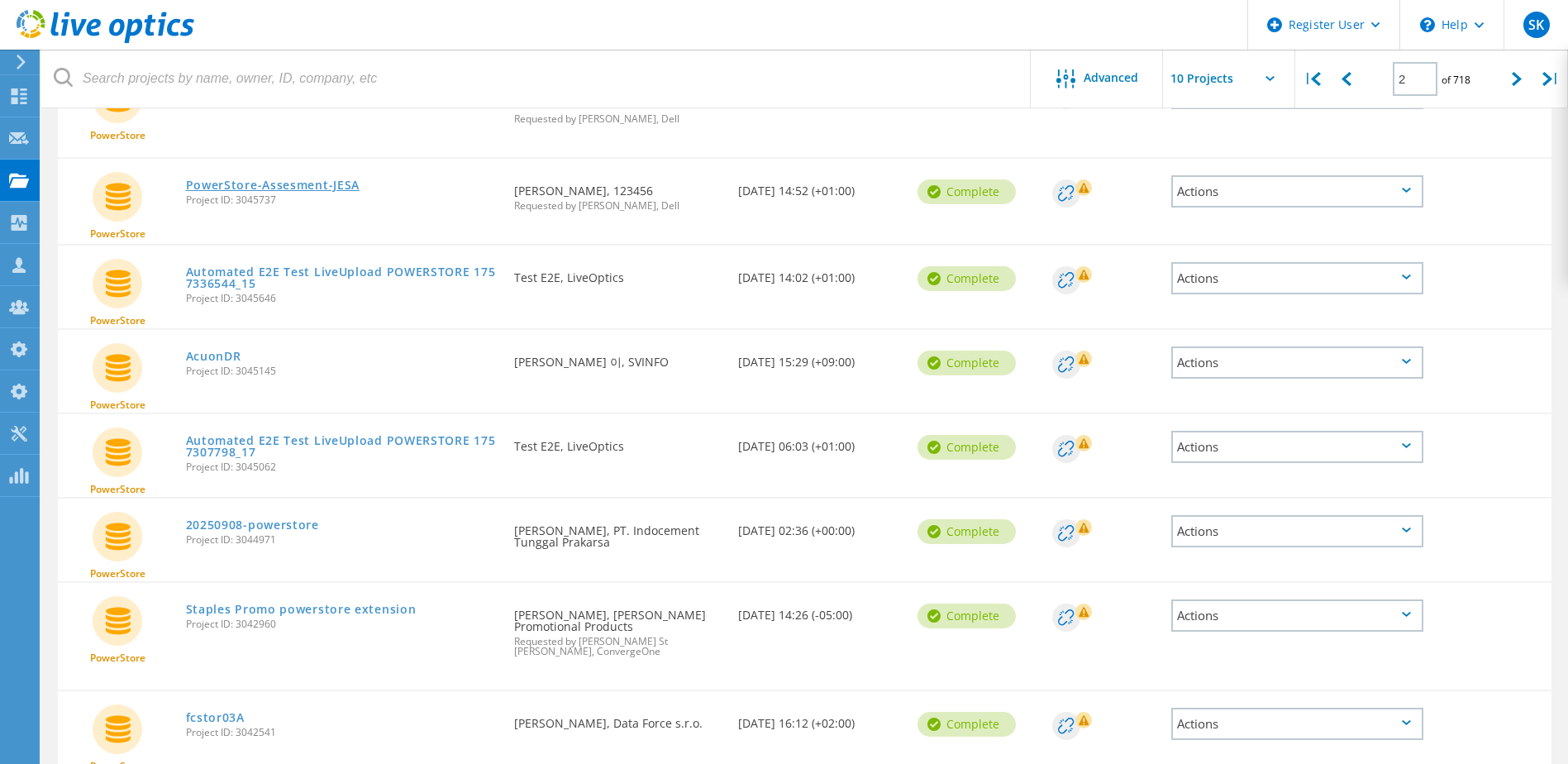
click at [284, 179] on link "PowerStore-Assesment-JESA" at bounding box center [273, 185] width 174 height 12
click at [222, 357] on link "AcuonDR" at bounding box center [213, 356] width 56 height 12
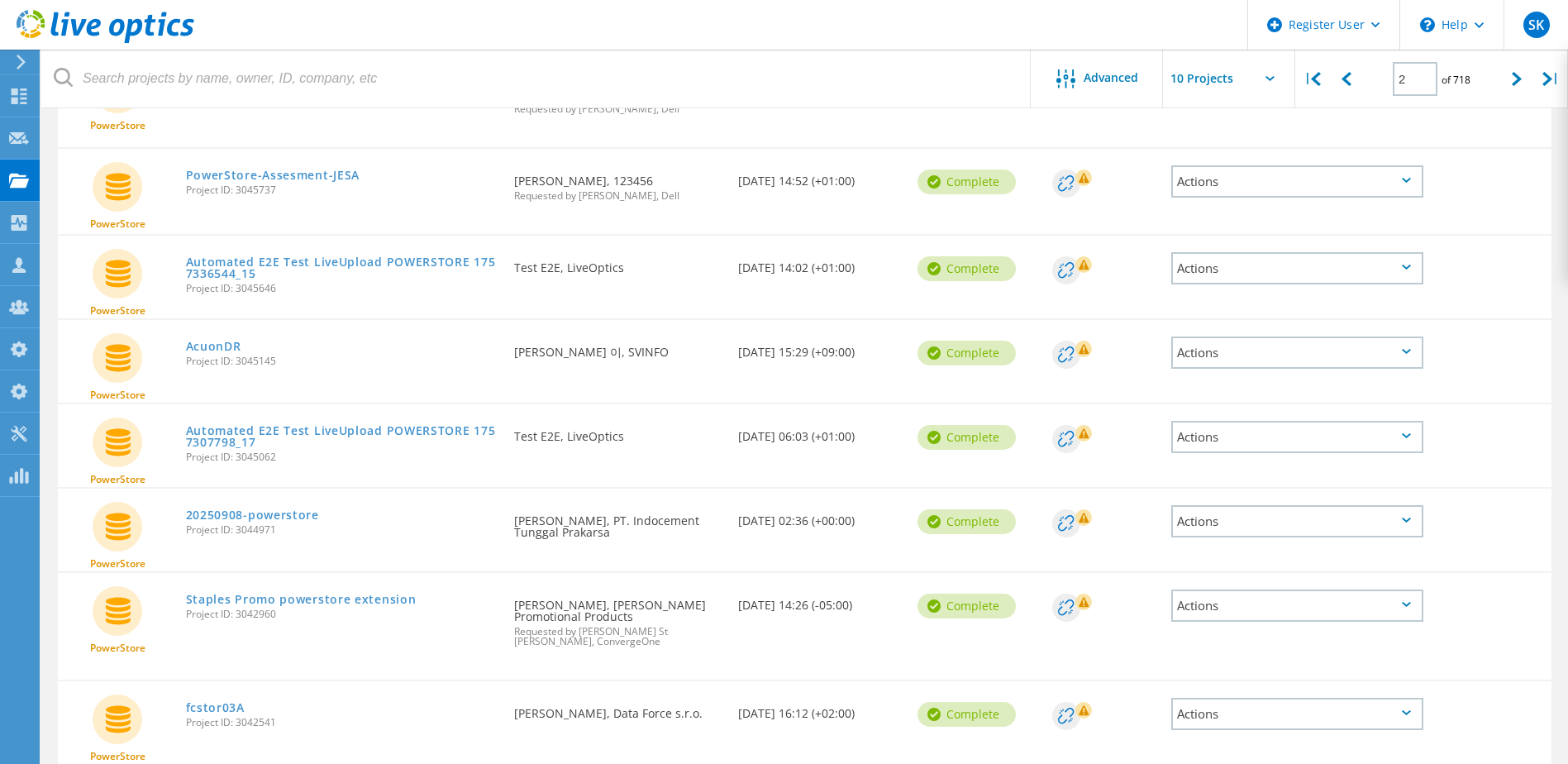
scroll to position [480, 0]
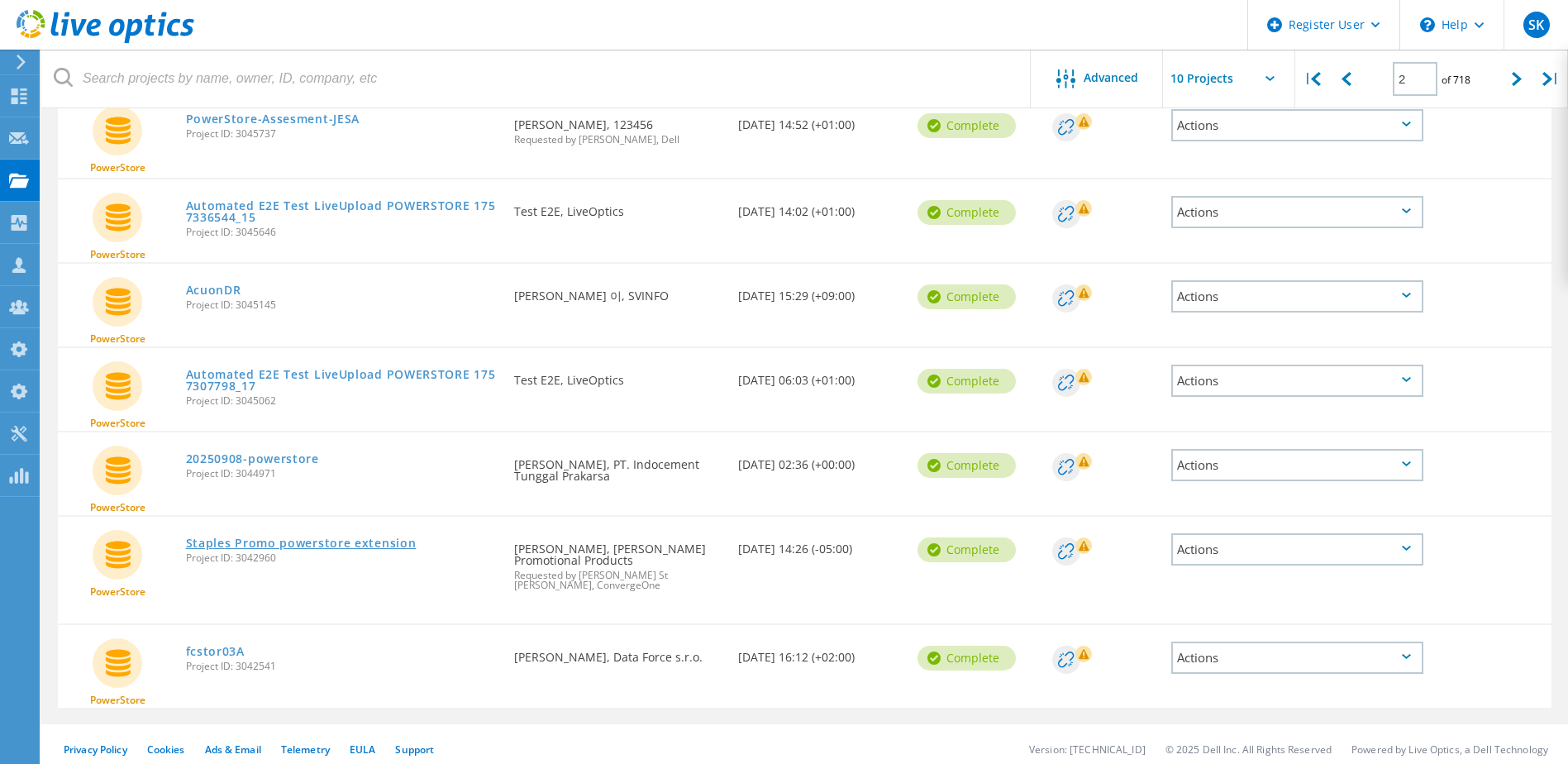
click at [353, 543] on link "Staples Promo powerstore extension" at bounding box center [301, 543] width 231 height 12
click at [223, 646] on link "fcstor03A" at bounding box center [214, 651] width 58 height 12
click at [1262, 86] on icon at bounding box center [1517, 79] width 10 height 14
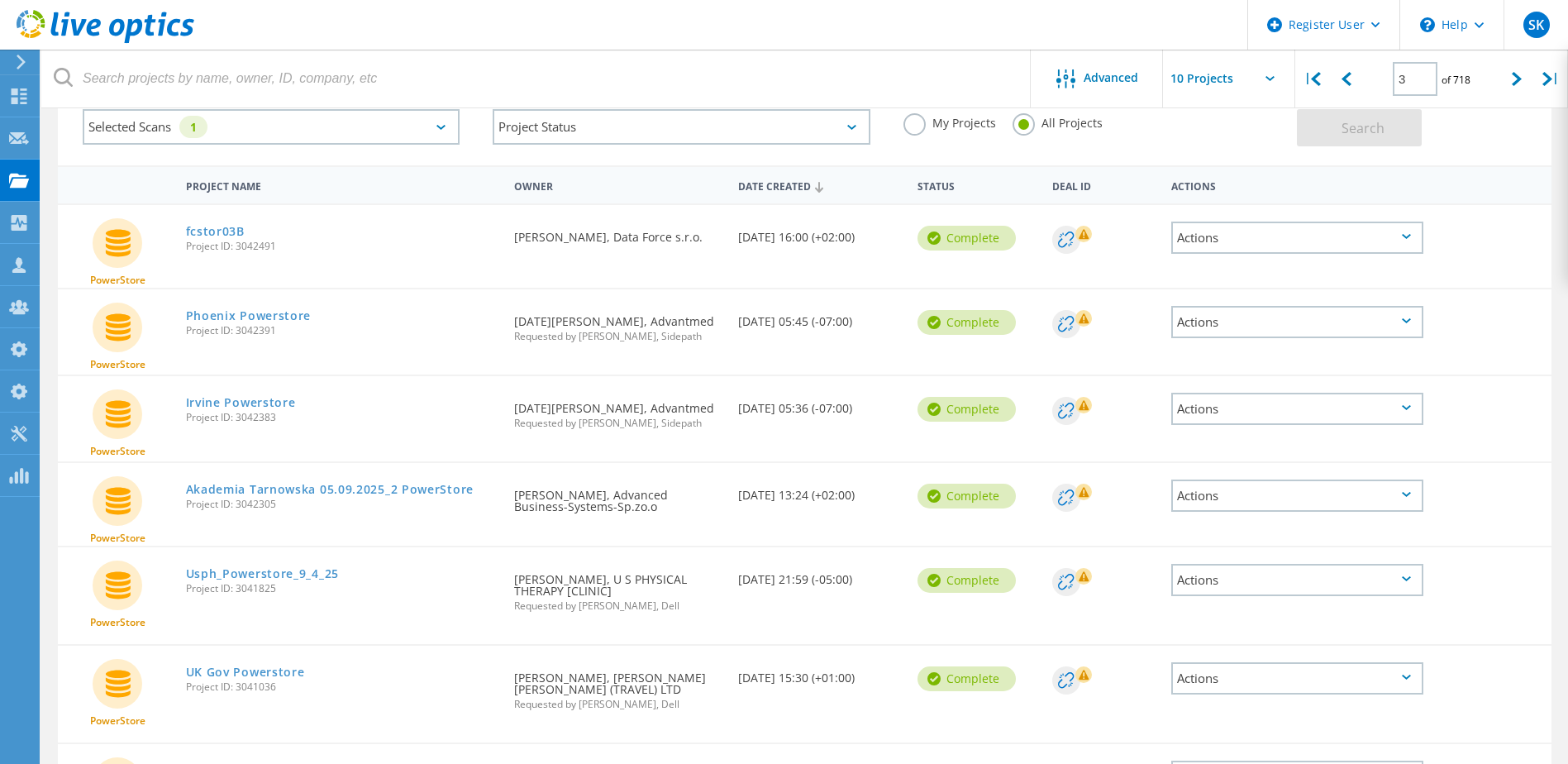
scroll to position [0, 0]
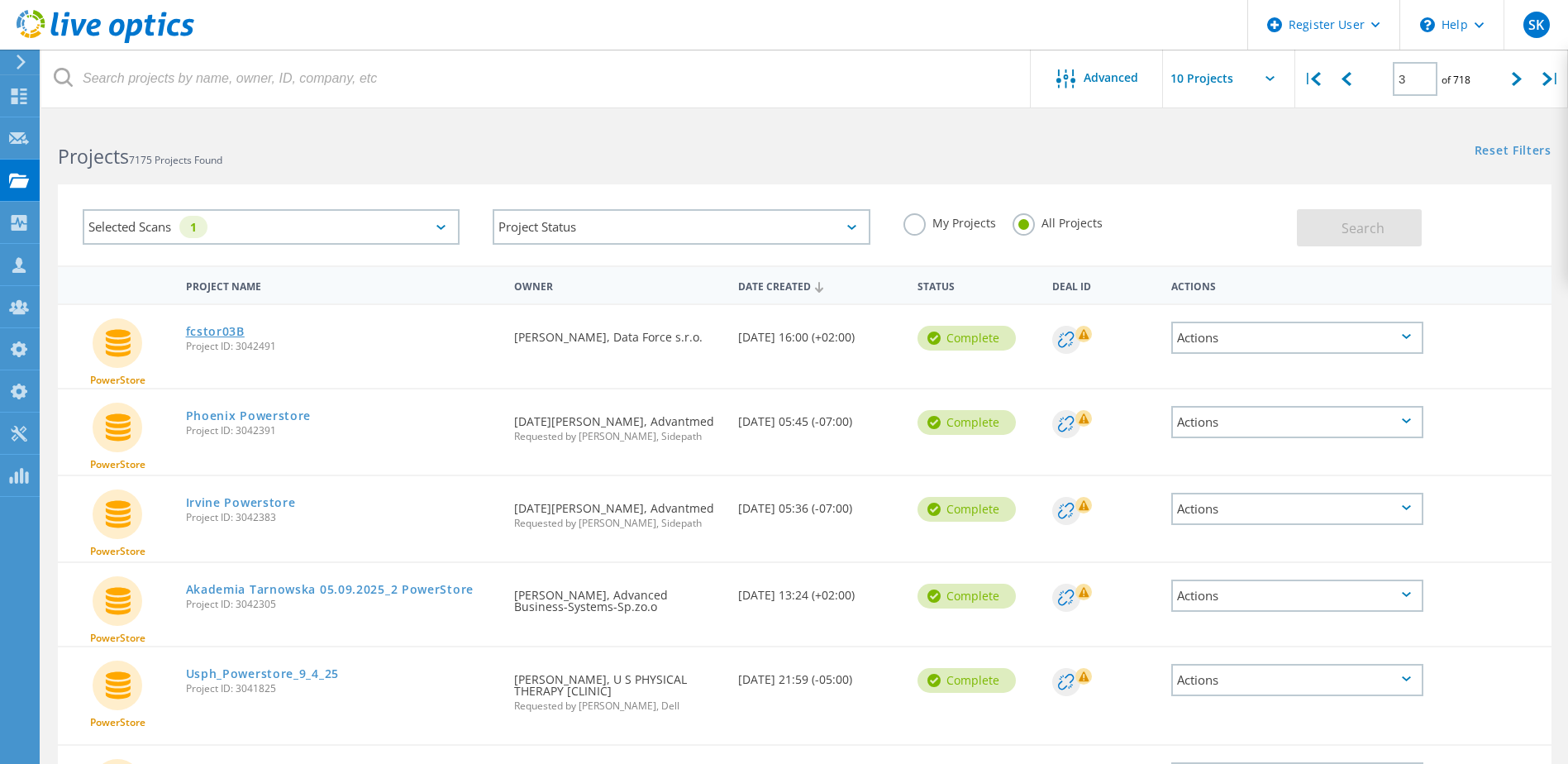
click at [228, 333] on link "fcstor03B" at bounding box center [214, 331] width 58 height 12
click at [276, 415] on link "Phoenix Powerstore" at bounding box center [248, 415] width 126 height 12
click at [282, 503] on link "Irvine Powerstore" at bounding box center [240, 502] width 110 height 12
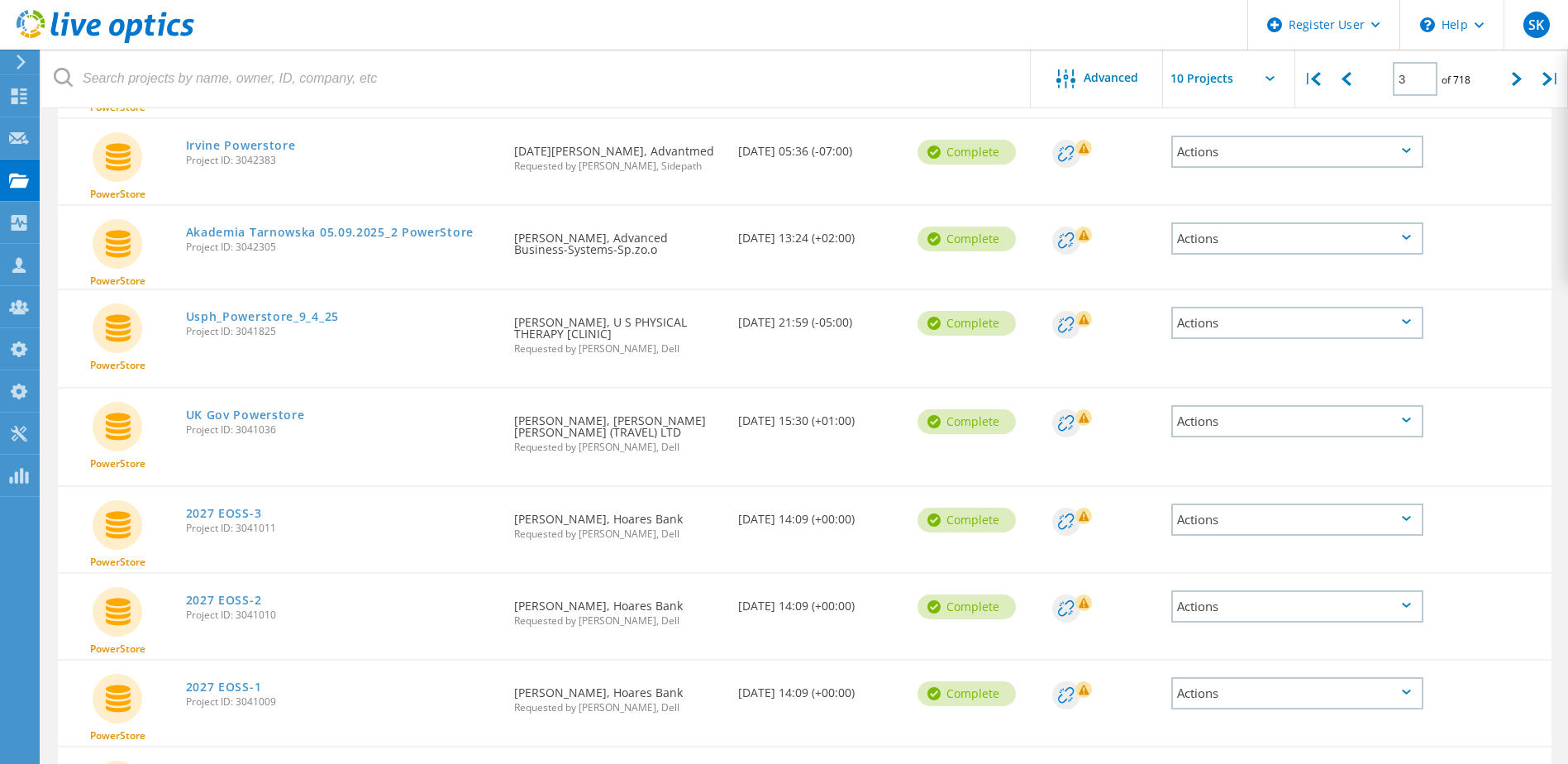
scroll to position [413, 0]
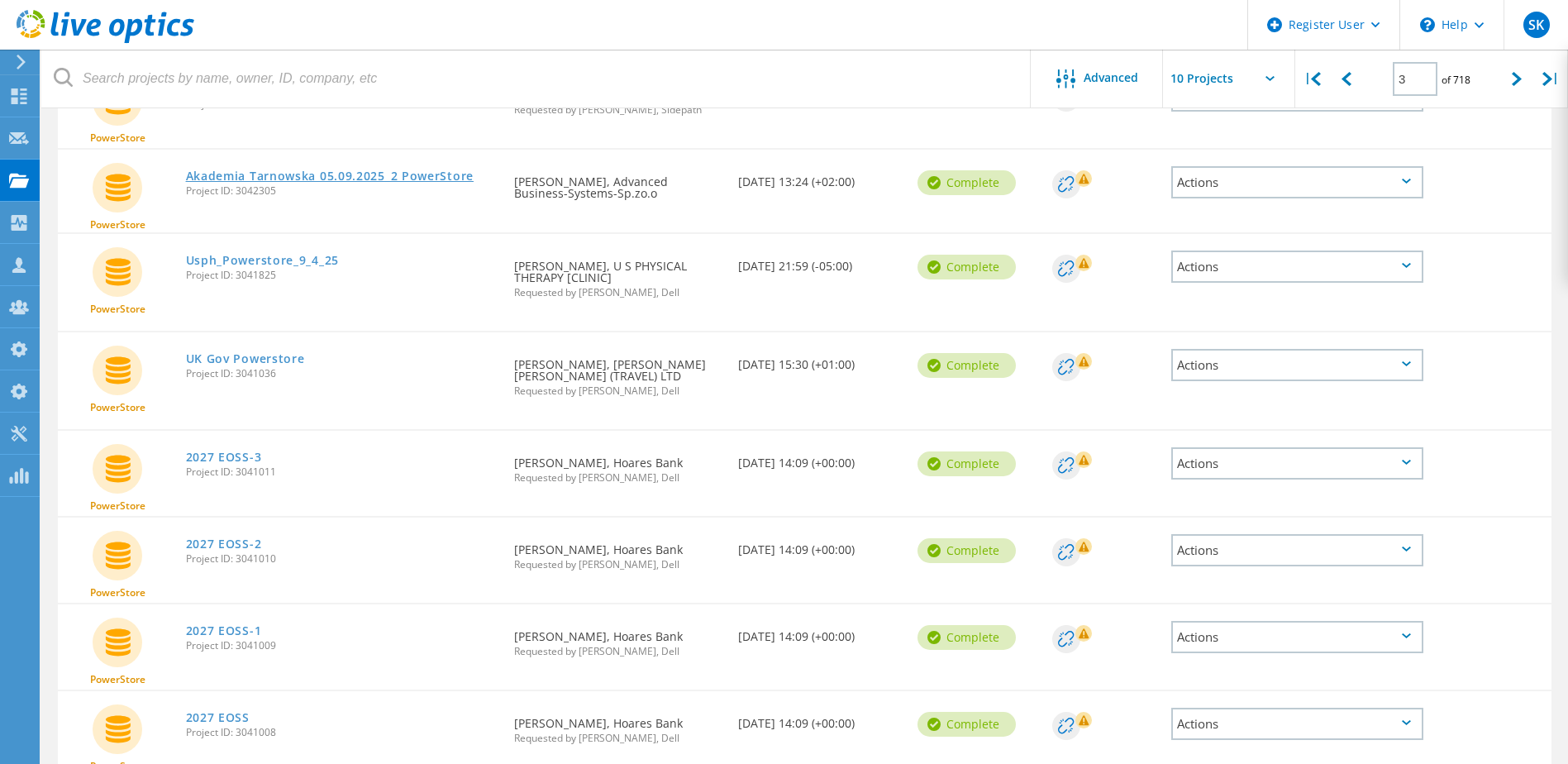
click at [302, 174] on link "Akademia Tarnowska 05.09.2025_2 PowerStore" at bounding box center [329, 176] width 288 height 12
click at [306, 259] on link "Usph_Powerstore_9_4_25" at bounding box center [262, 260] width 152 height 12
click at [272, 360] on link "UK Gov Powerstore" at bounding box center [245, 359] width 119 height 12
click at [242, 454] on link "2027 EOSS-3" at bounding box center [223, 456] width 76 height 12
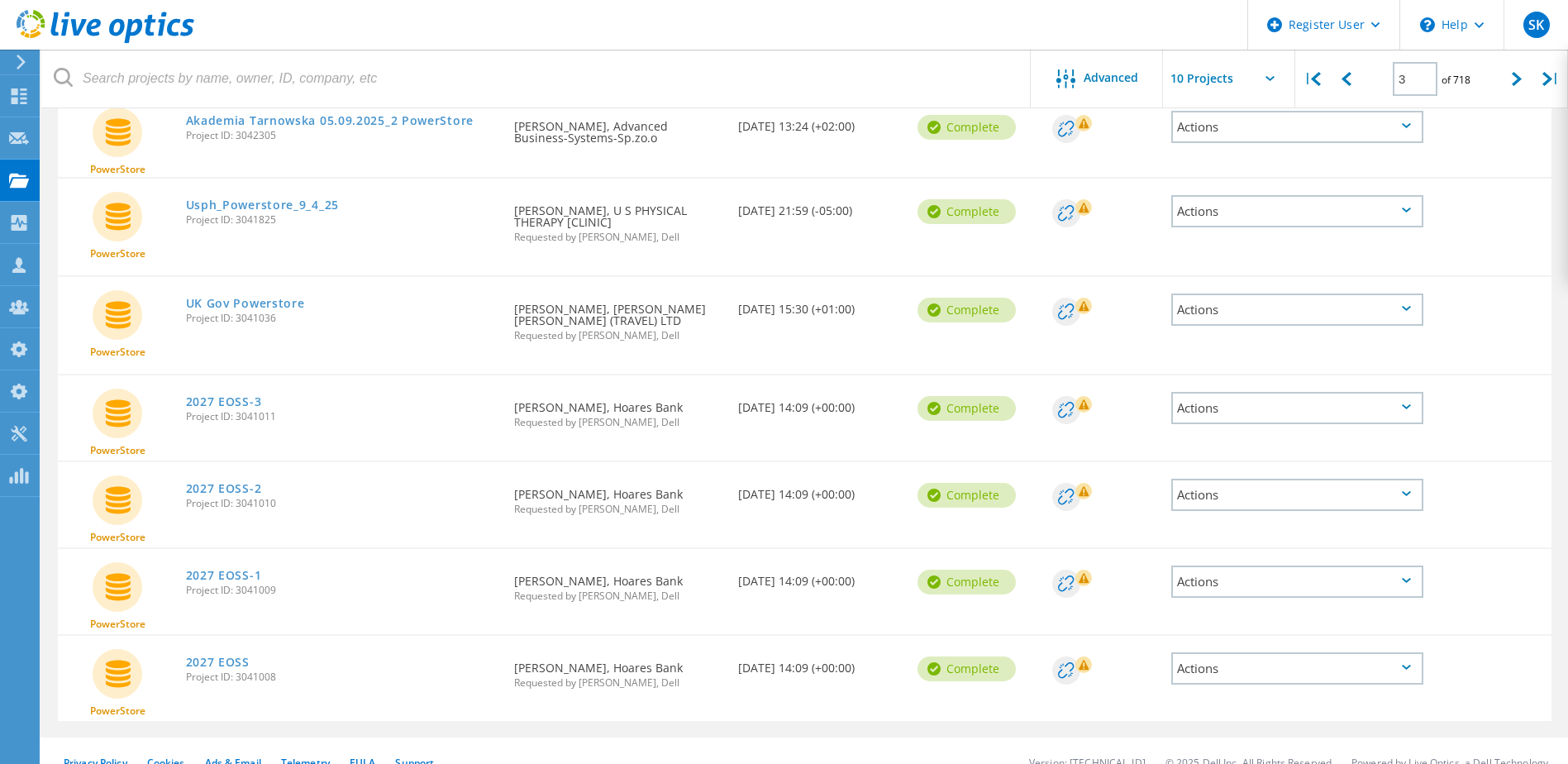
scroll to position [491, 0]
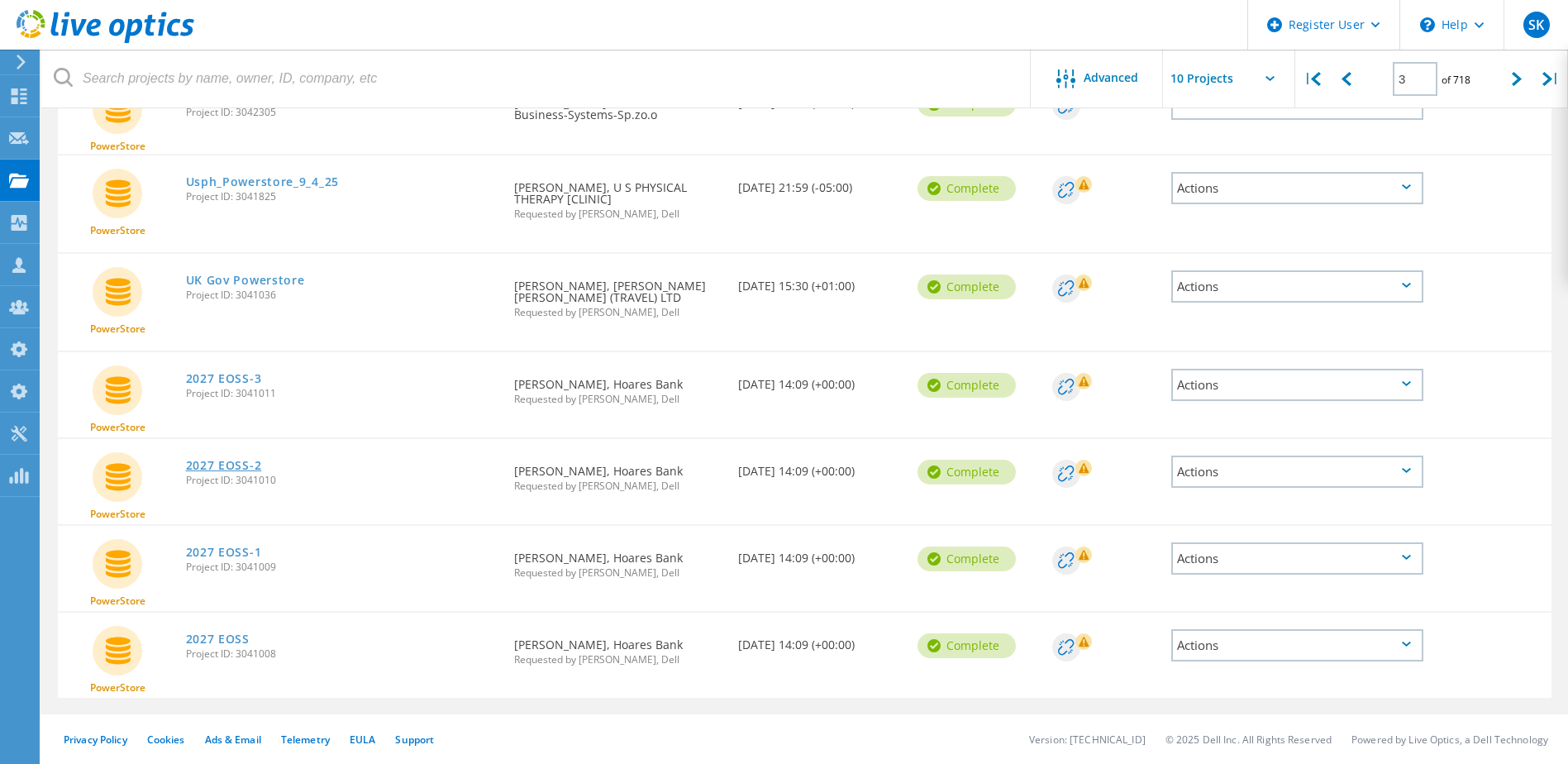
click at [251, 459] on link "2027 EOSS-2" at bounding box center [223, 464] width 76 height 12
drag, startPoint x: 259, startPoint y: 548, endPoint x: 279, endPoint y: 568, distance: 28.3
click at [259, 549] on link "2027 EOSS-1" at bounding box center [223, 551] width 76 height 12
click at [240, 641] on link "2027 EOSS" at bounding box center [217, 638] width 64 height 12
click at [1262, 76] on div at bounding box center [1346, 78] width 34 height 58
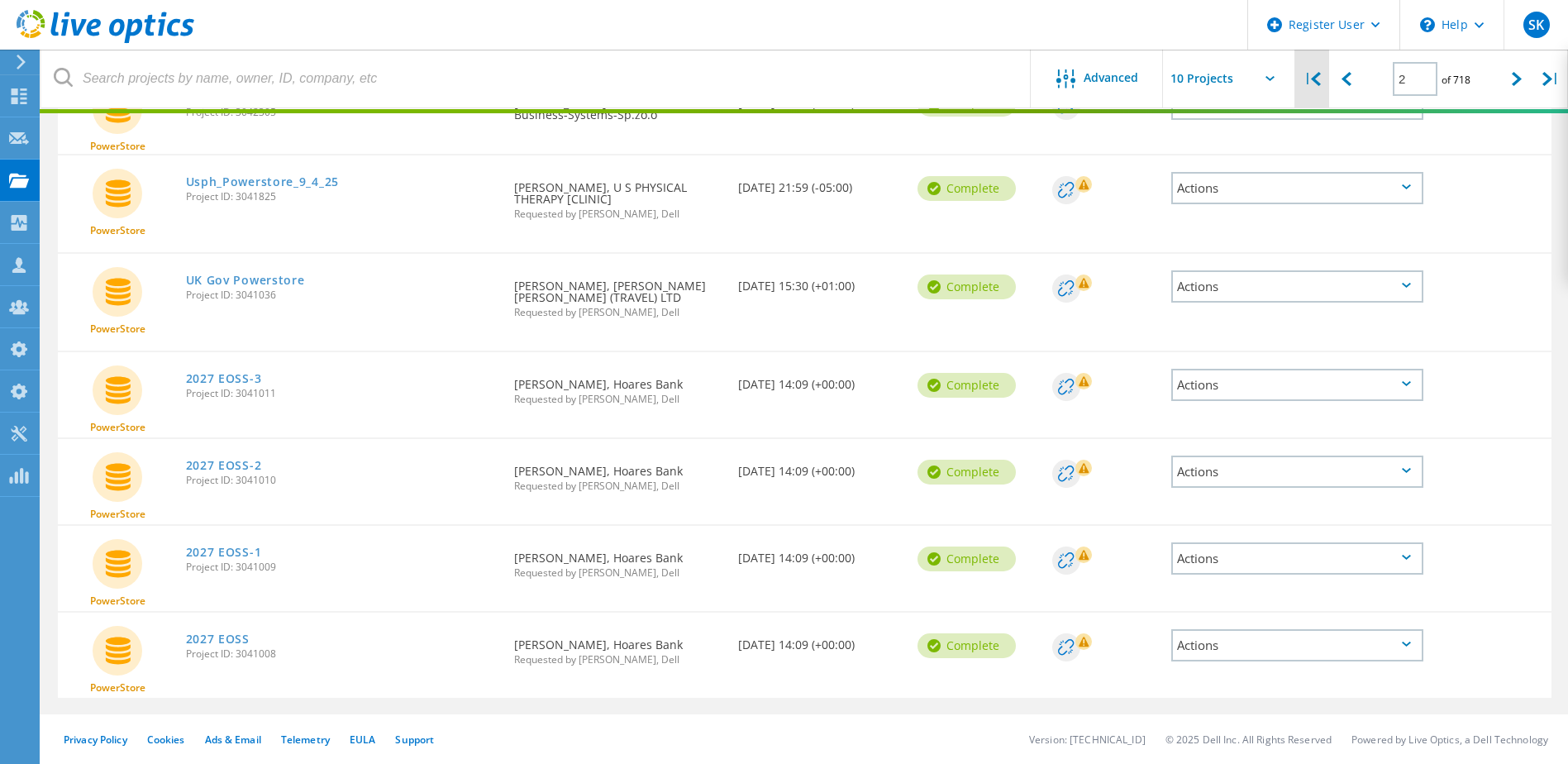
scroll to position [480, 0]
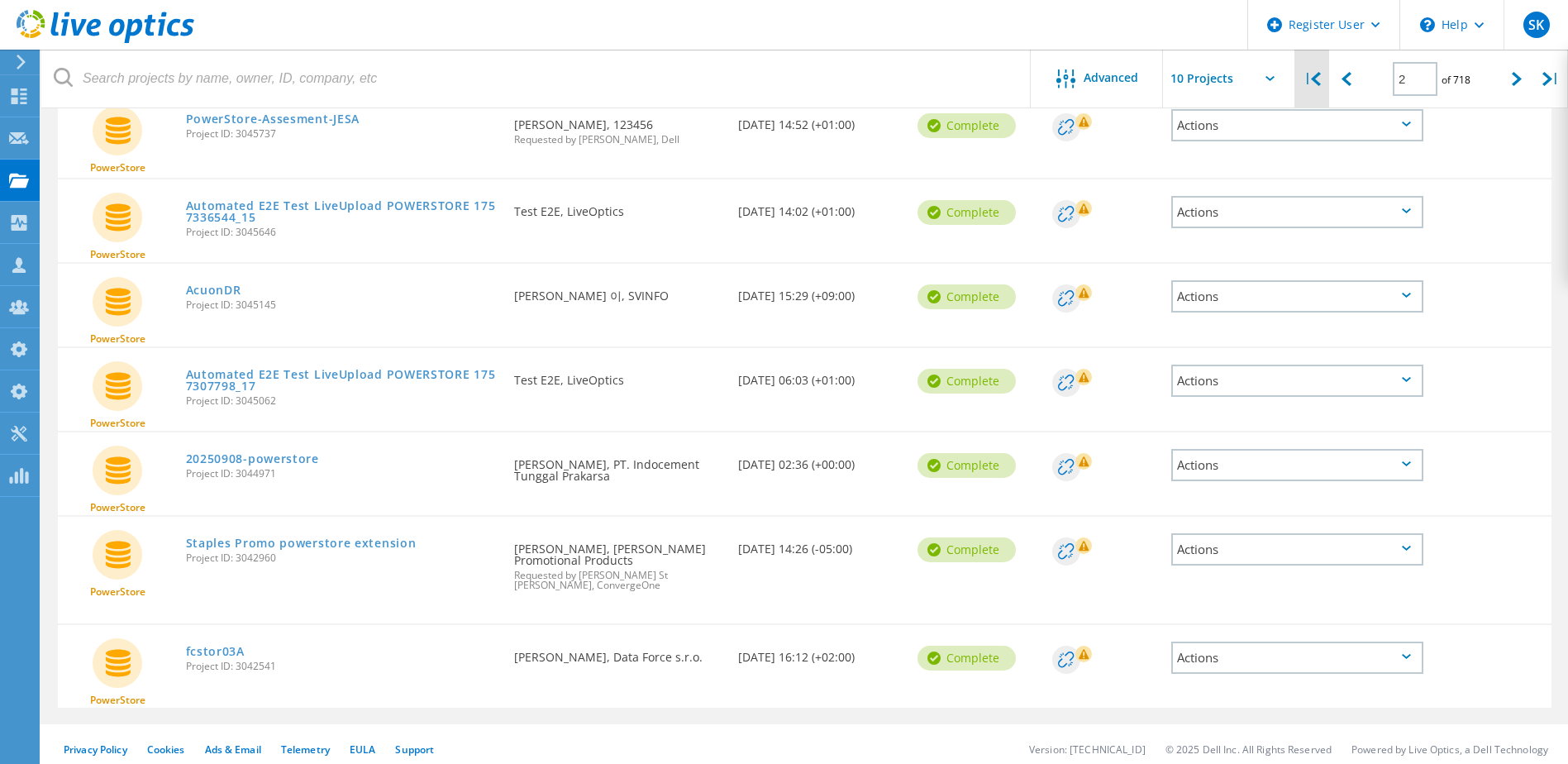
click at [1262, 77] on div "|" at bounding box center [1312, 78] width 34 height 58
type input "1"
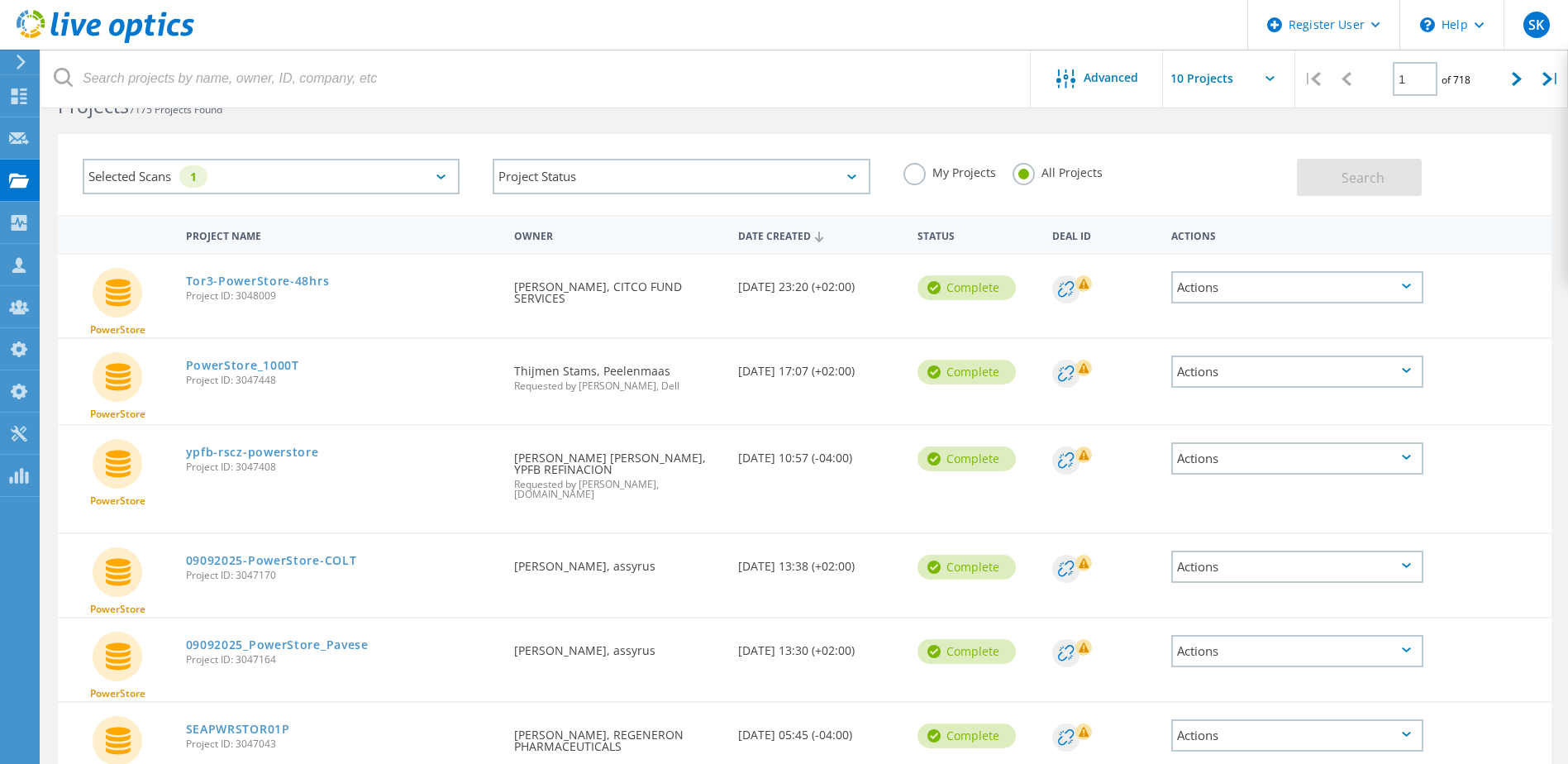
scroll to position [0, 0]
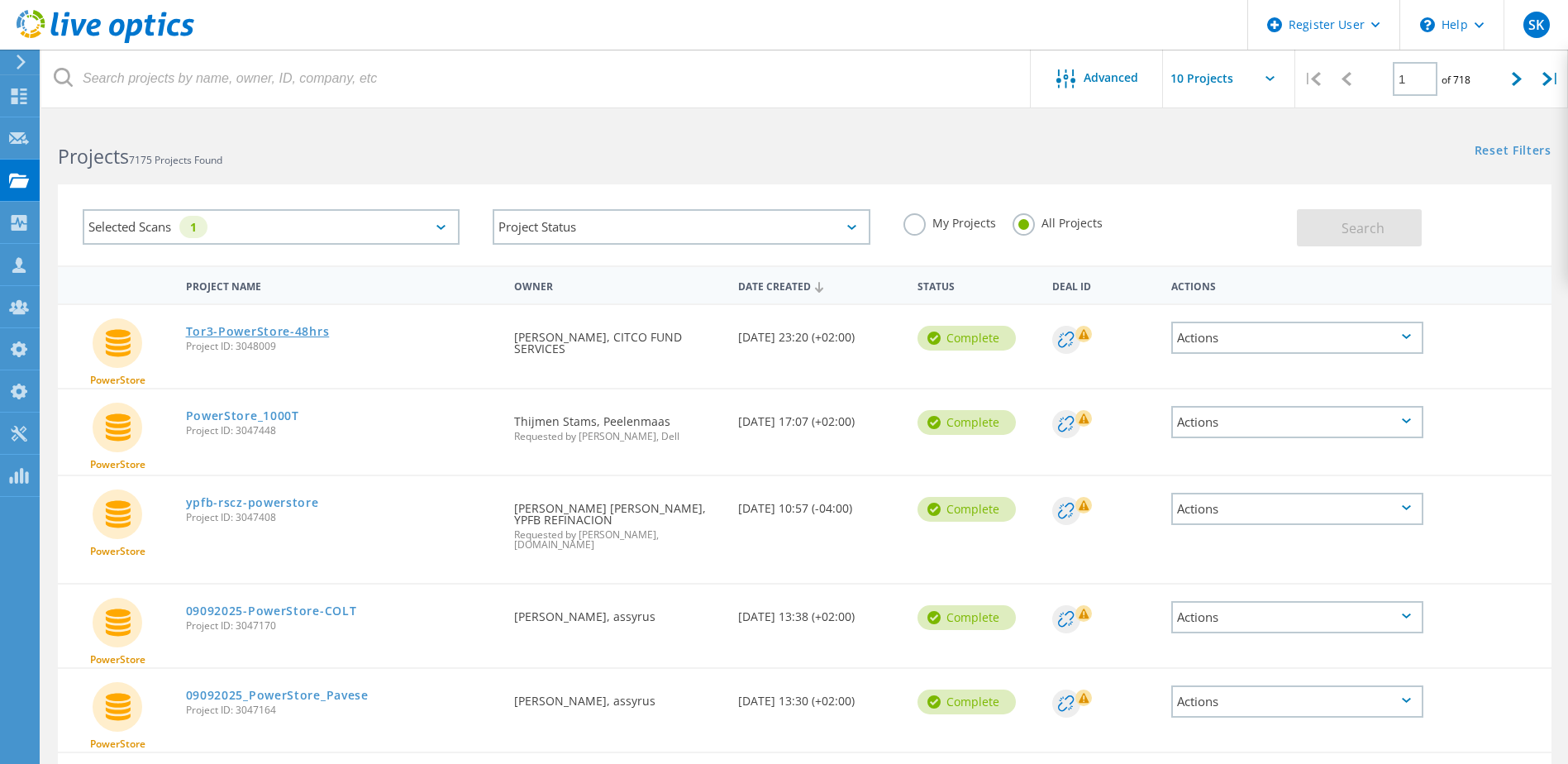
click at [296, 332] on link "Tor3-PowerStore-48hrs" at bounding box center [257, 331] width 144 height 12
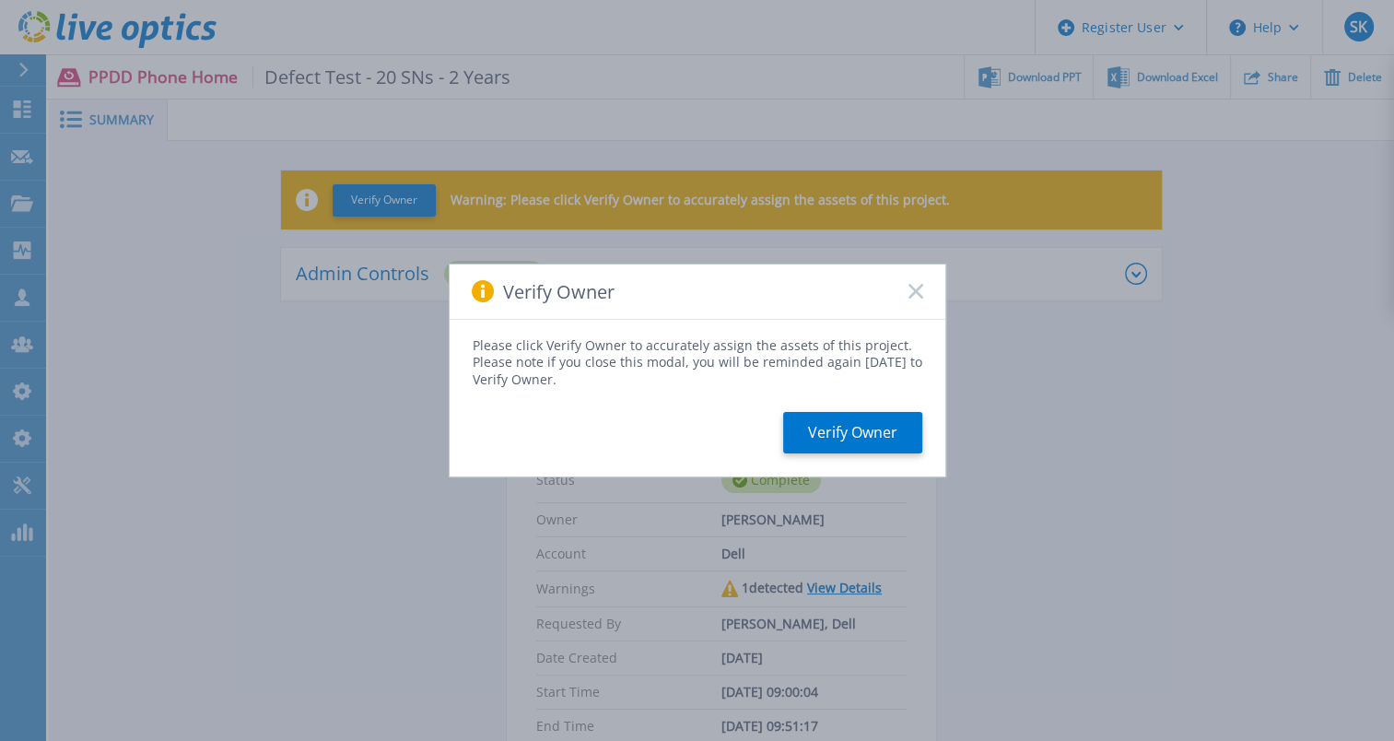
click at [916, 293] on rect at bounding box center [916, 292] width 16 height 16
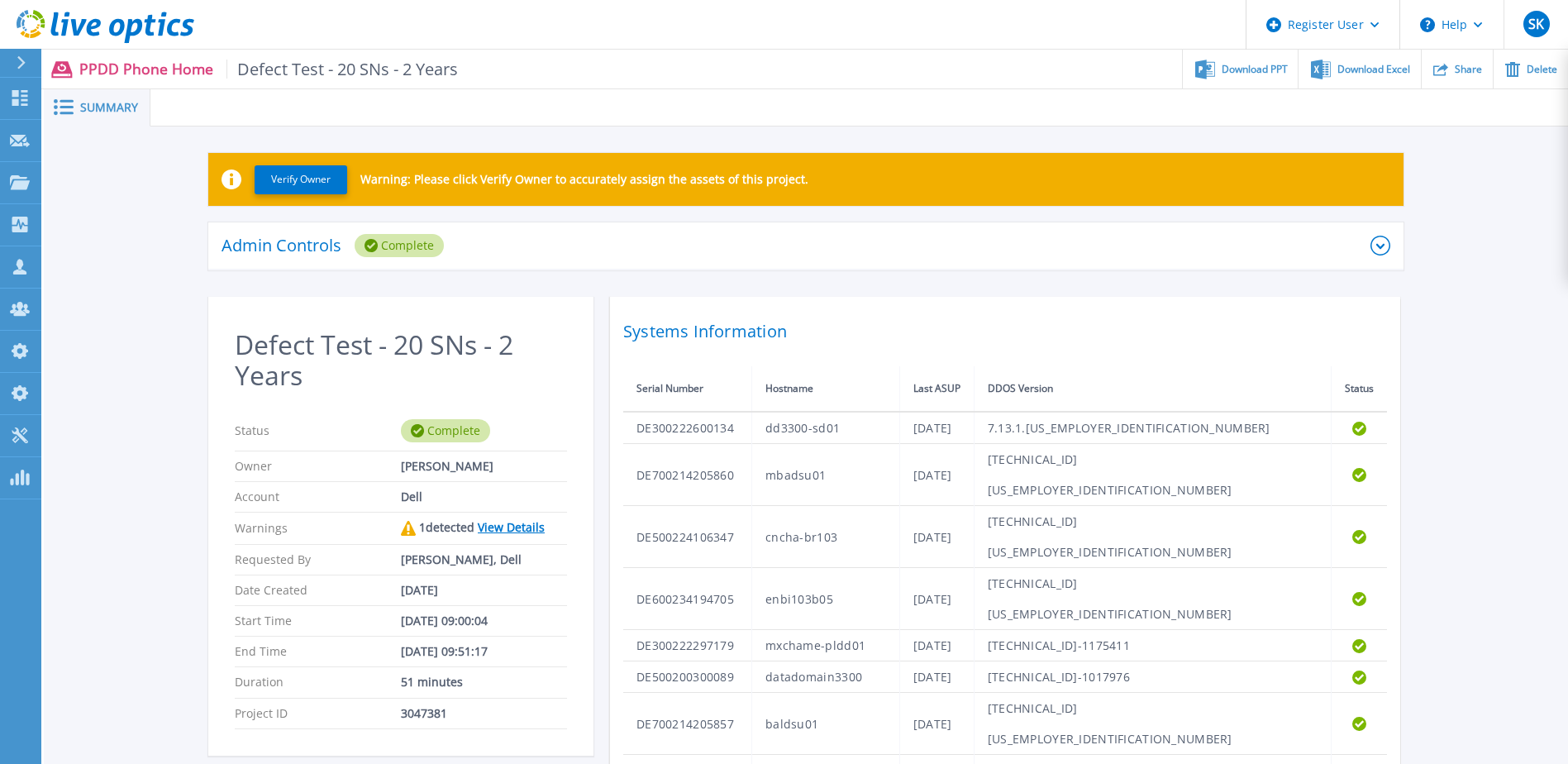
click at [528, 526] on link "View Details" at bounding box center [511, 527] width 67 height 16
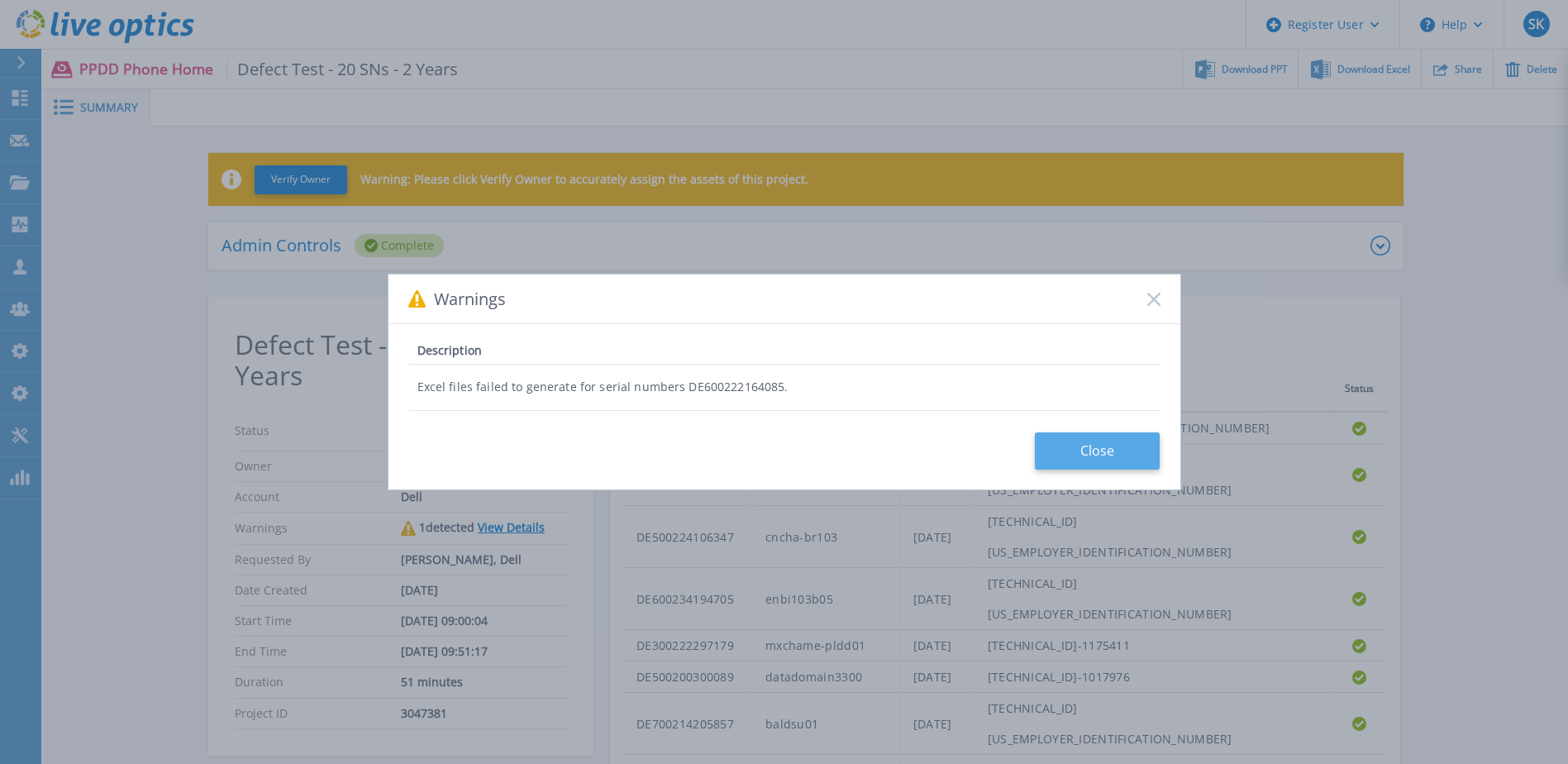
click at [1081, 457] on button "Close" at bounding box center [1097, 450] width 125 height 37
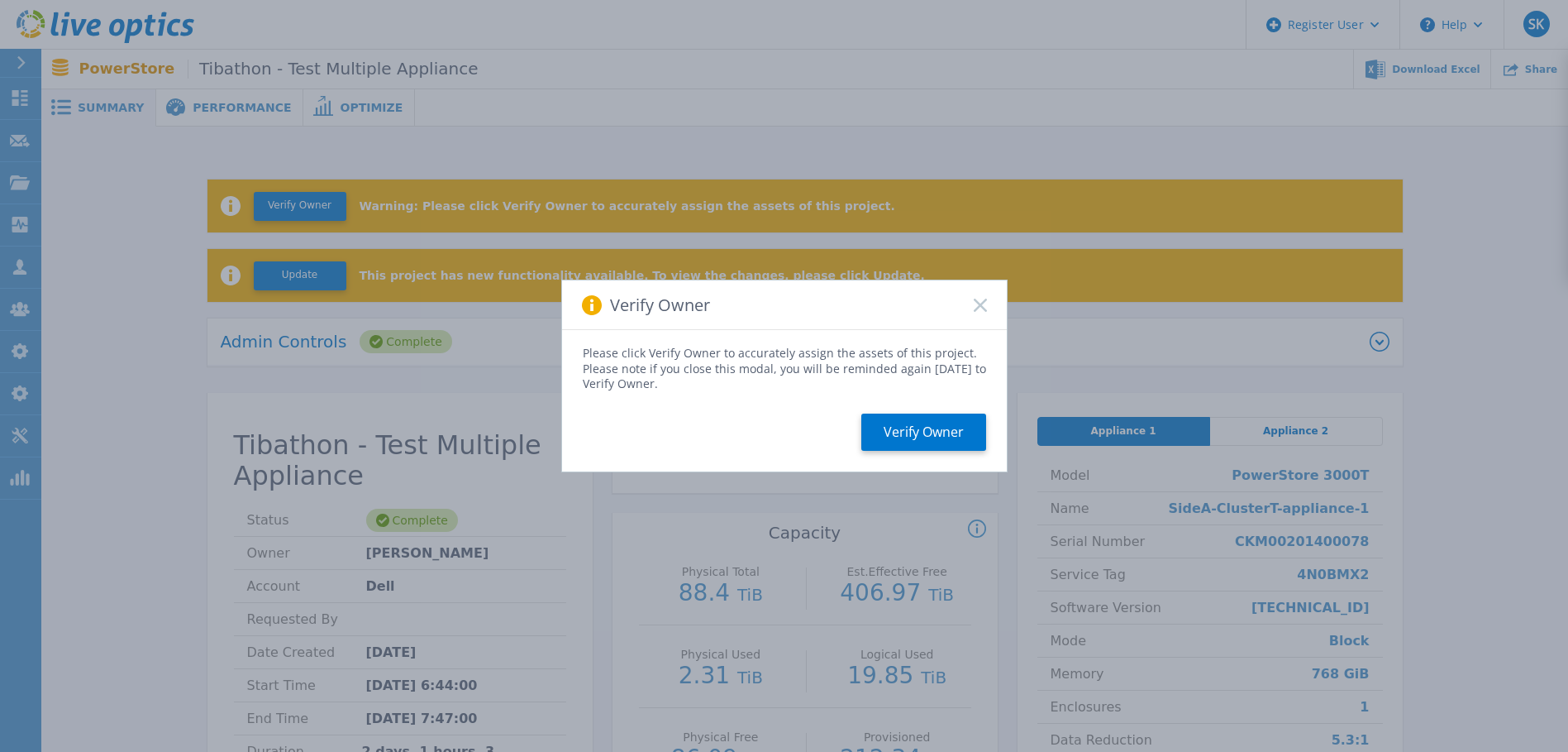
click at [980, 306] on rect at bounding box center [980, 305] width 14 height 14
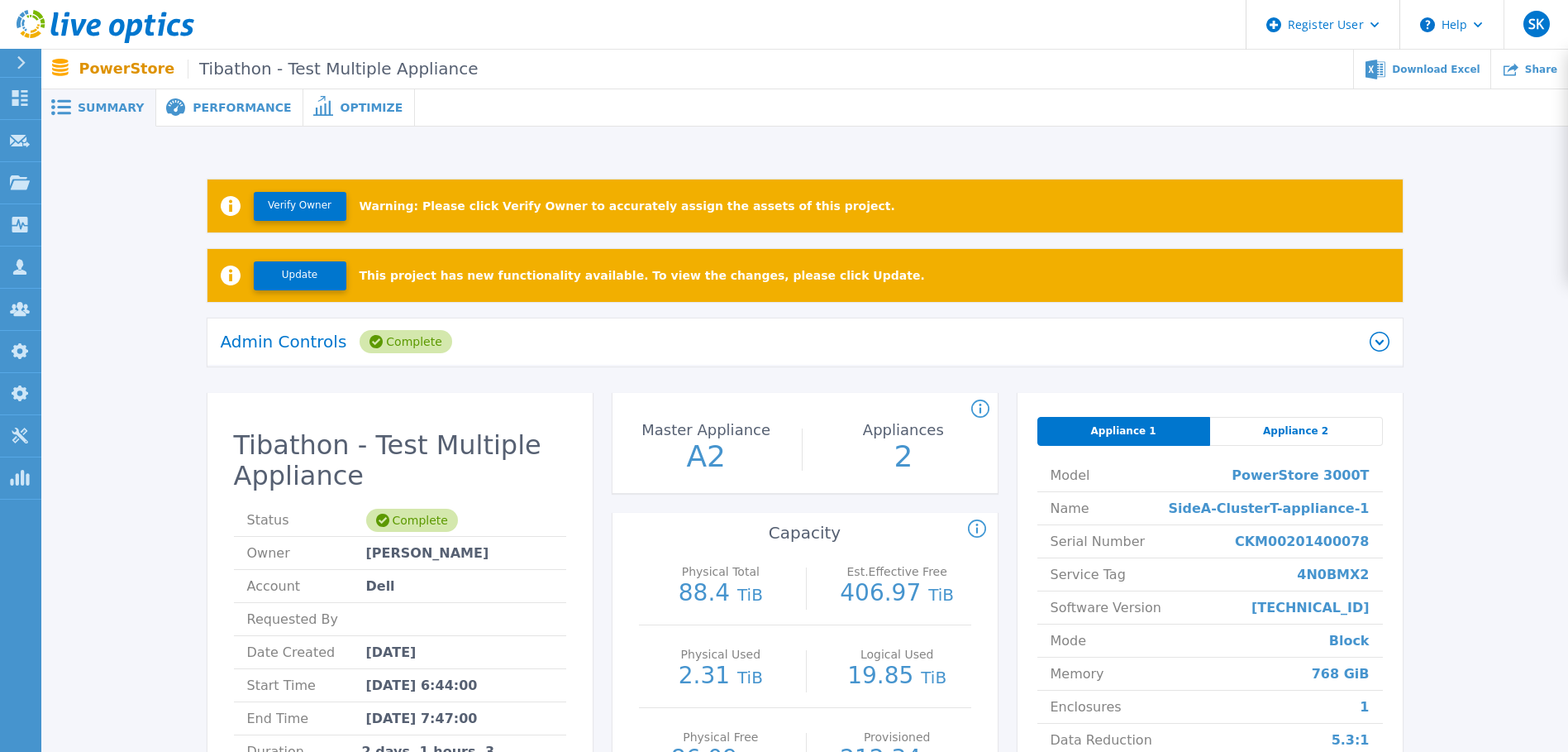
click at [1322, 433] on span "Appliance 2" at bounding box center [1295, 431] width 65 height 13
click at [1112, 431] on span "Appliance 1" at bounding box center [1124, 431] width 65 height 13
click at [1316, 439] on div "Appliance 2" at bounding box center [1296, 431] width 173 height 29
click at [1149, 439] on div "Appliance 1" at bounding box center [1124, 431] width 173 height 29
click at [1317, 432] on span "Appliance 2" at bounding box center [1295, 431] width 65 height 13
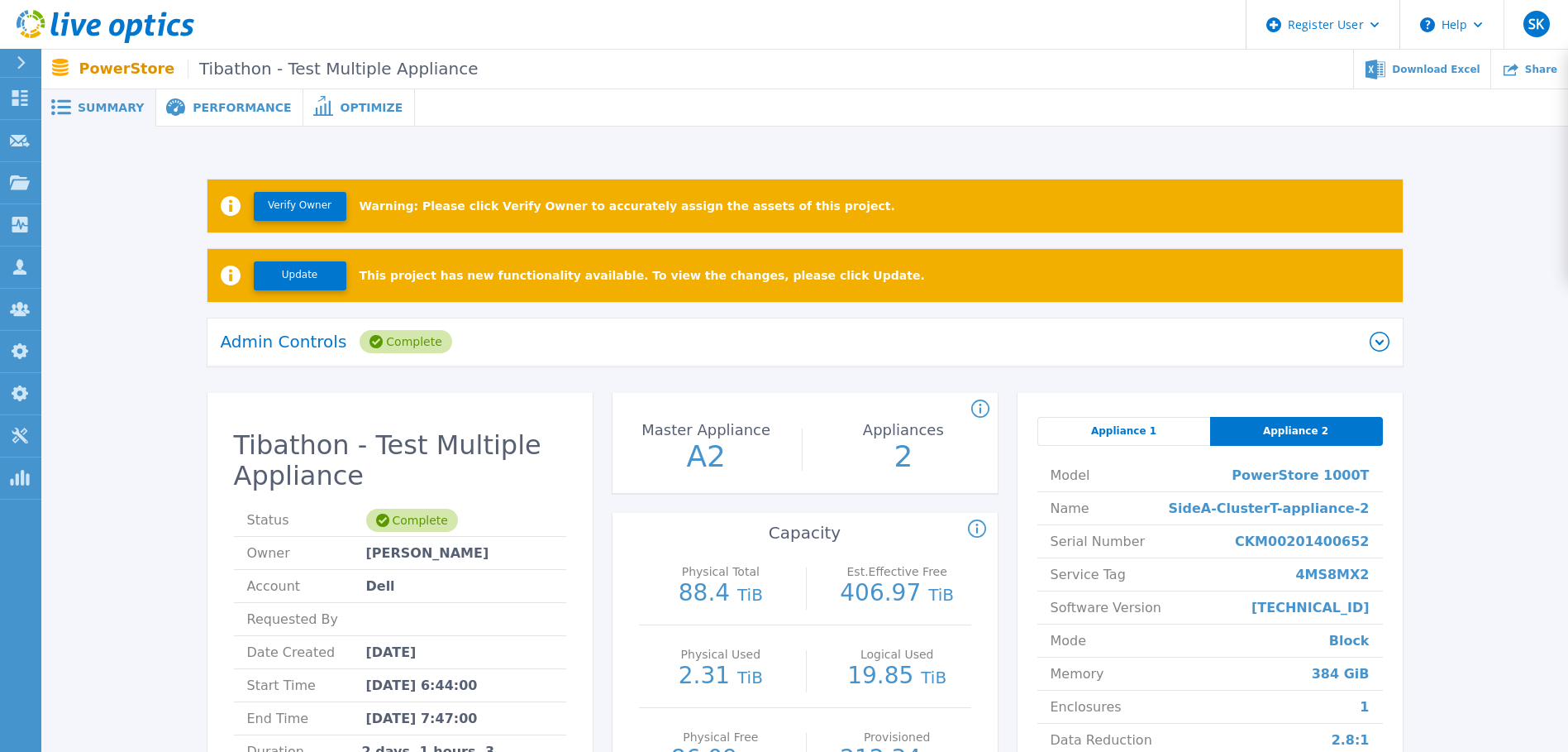
click at [1158, 440] on div "Appliance 1" at bounding box center [1124, 431] width 173 height 29
click at [1304, 452] on div "Model PowerStore 3000T Name SideA-ClusterT-appliance-1 Serial Number CKM0020140…" at bounding box center [1210, 674] width 345 height 457
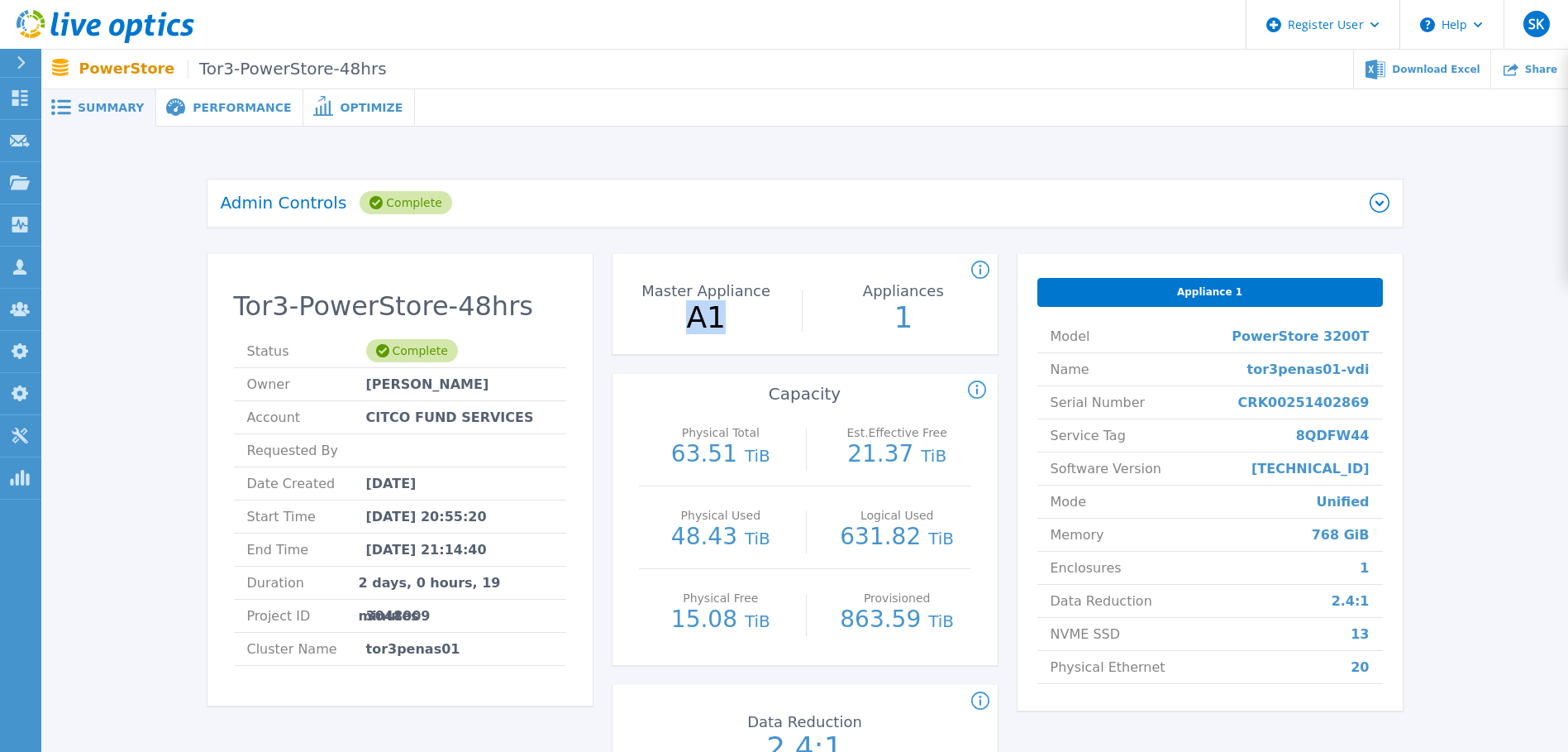
drag, startPoint x: 689, startPoint y: 326, endPoint x: 720, endPoint y: 327, distance: 31.0
click at [720, 327] on p "A1" at bounding box center [706, 317] width 185 height 30
drag, startPoint x: 720, startPoint y: 327, endPoint x: 704, endPoint y: 328, distance: 16.0
click at [703, 325] on p "A1" at bounding box center [706, 317] width 185 height 30
drag, startPoint x: 1276, startPoint y: 371, endPoint x: 1374, endPoint y: 365, distance: 98.2
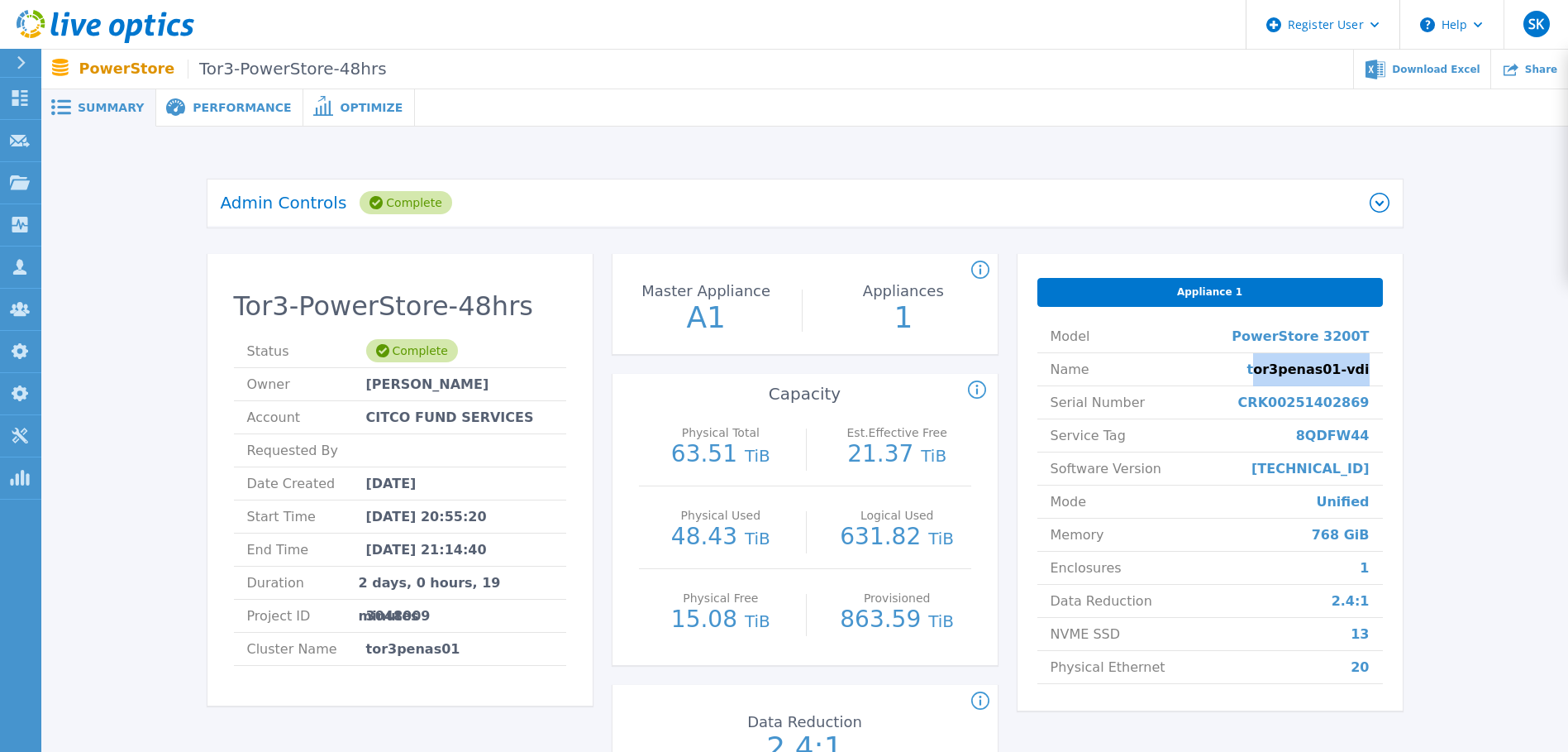
click at [1374, 365] on li "Name tor3penas01-vdi" at bounding box center [1210, 370] width 345 height 33
drag, startPoint x: 681, startPoint y: 313, endPoint x: 743, endPoint y: 319, distance: 62.3
click at [743, 319] on p "A1" at bounding box center [706, 317] width 185 height 30
drag, startPoint x: 743, startPoint y: 319, endPoint x: 714, endPoint y: 324, distance: 29.4
click at [714, 317] on p "A1" at bounding box center [706, 317] width 185 height 30
